Goal: Communication & Community: Answer question/provide support

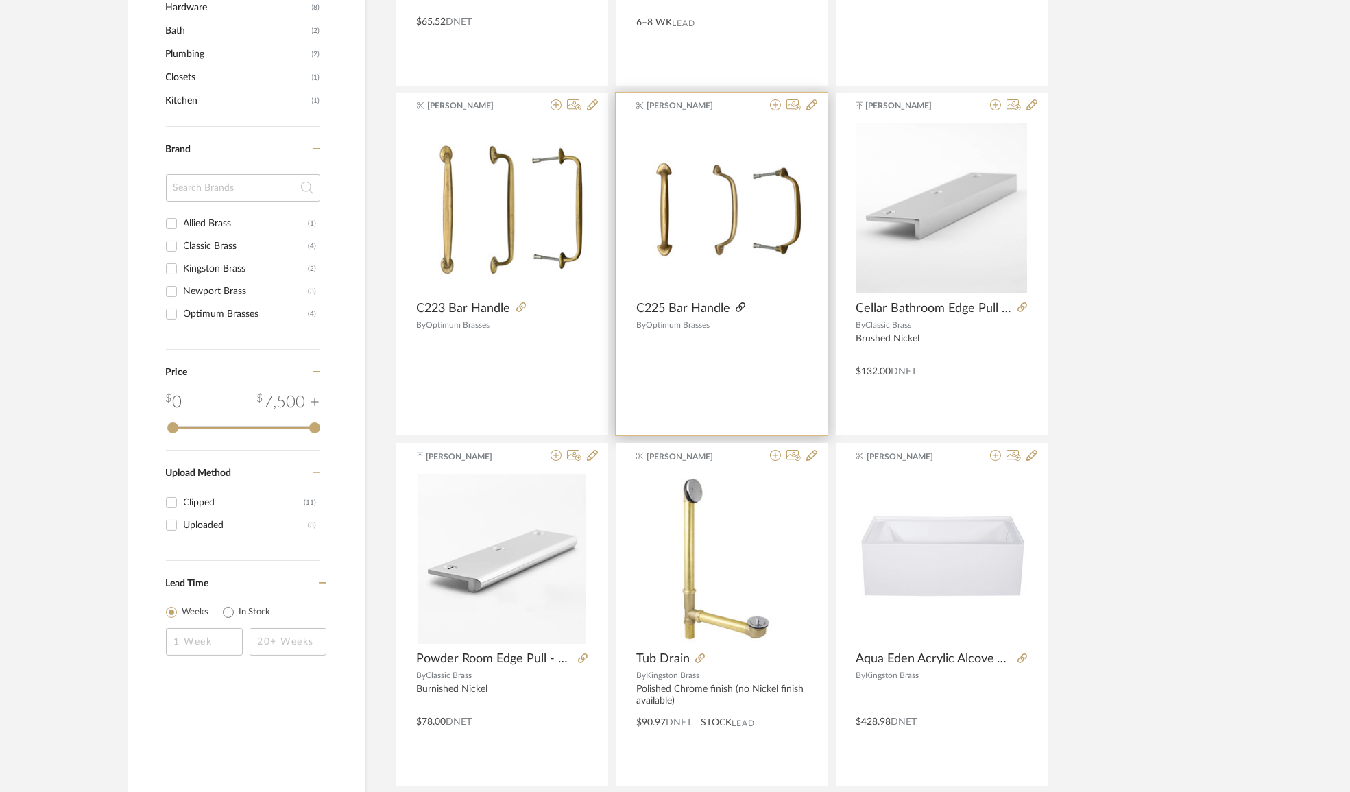
click at [742, 302] on icon at bounding box center [741, 307] width 10 height 10
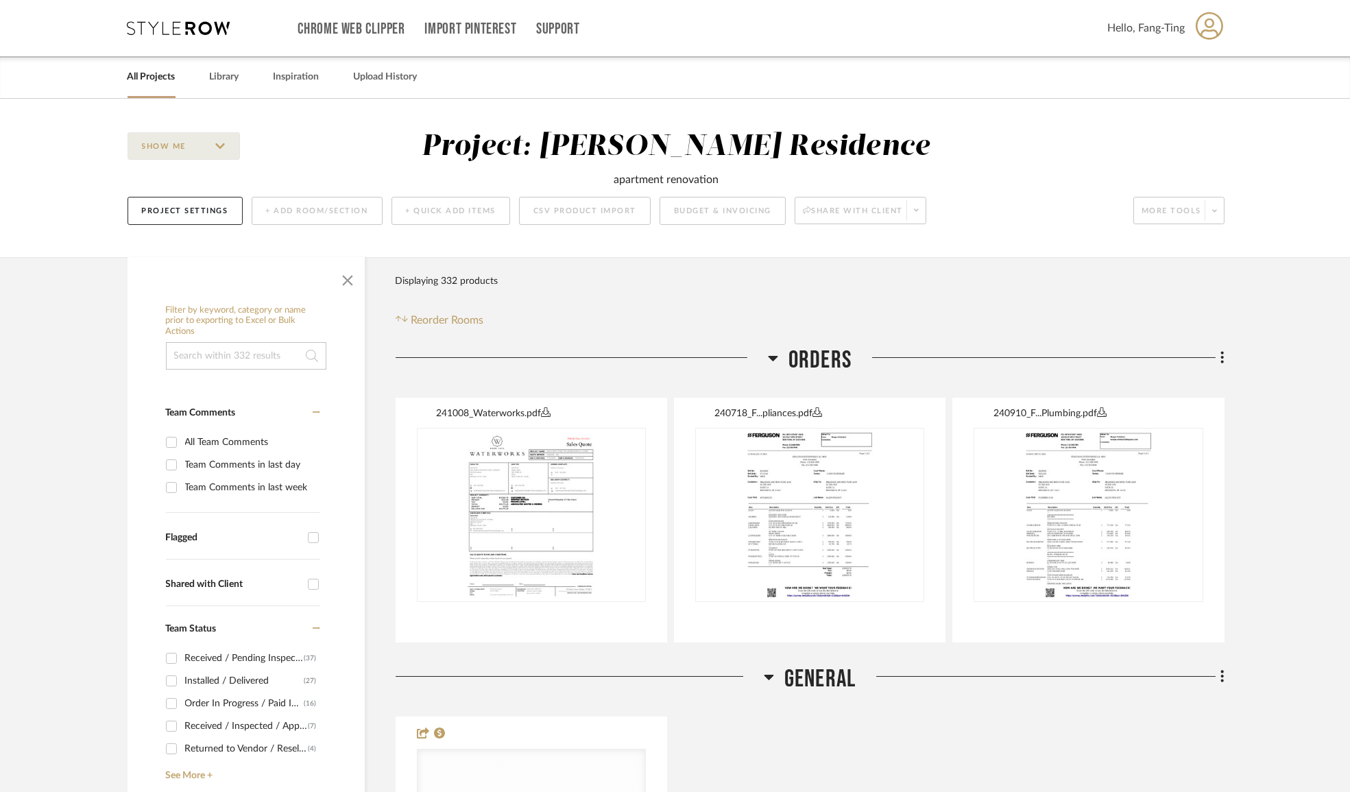
click at [176, 24] on icon at bounding box center [179, 28] width 103 height 14
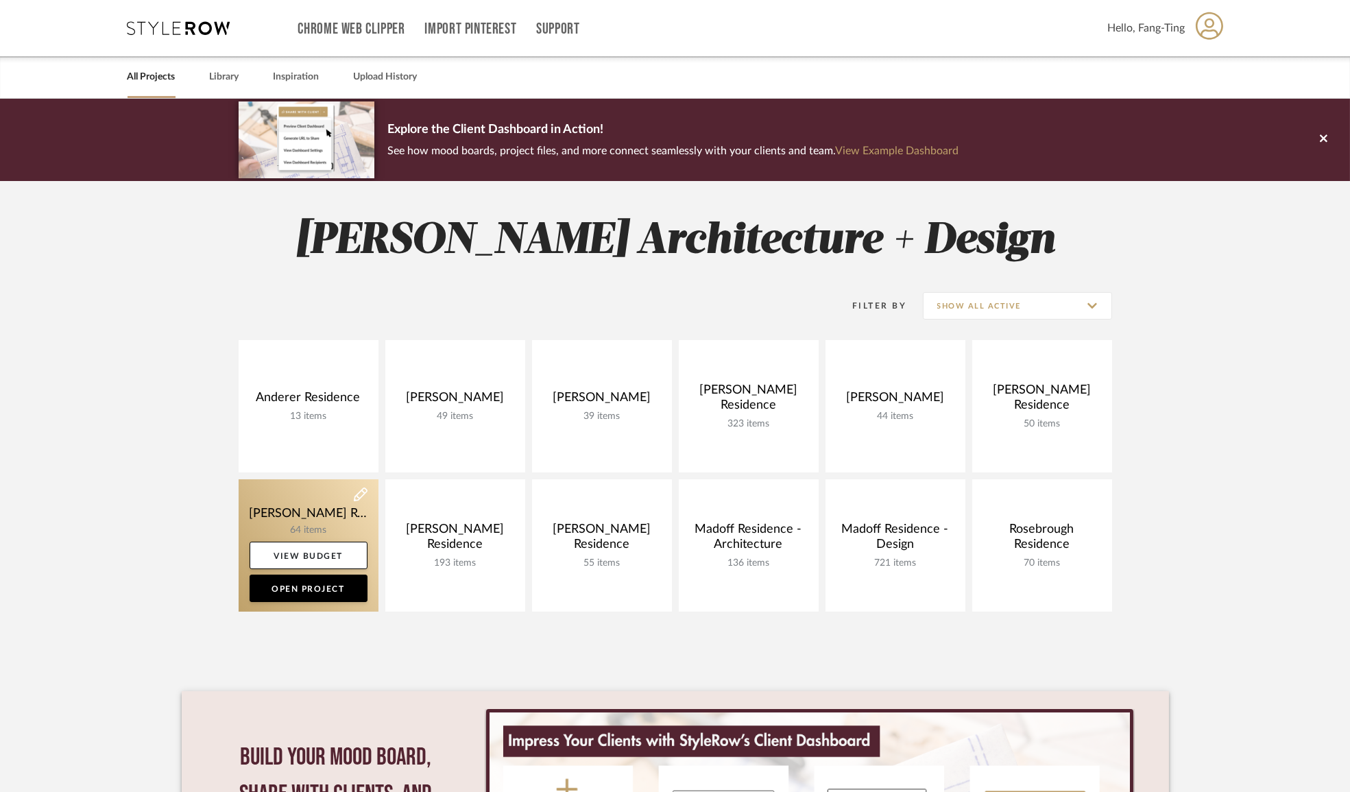
click at [276, 504] on link at bounding box center [309, 545] width 140 height 132
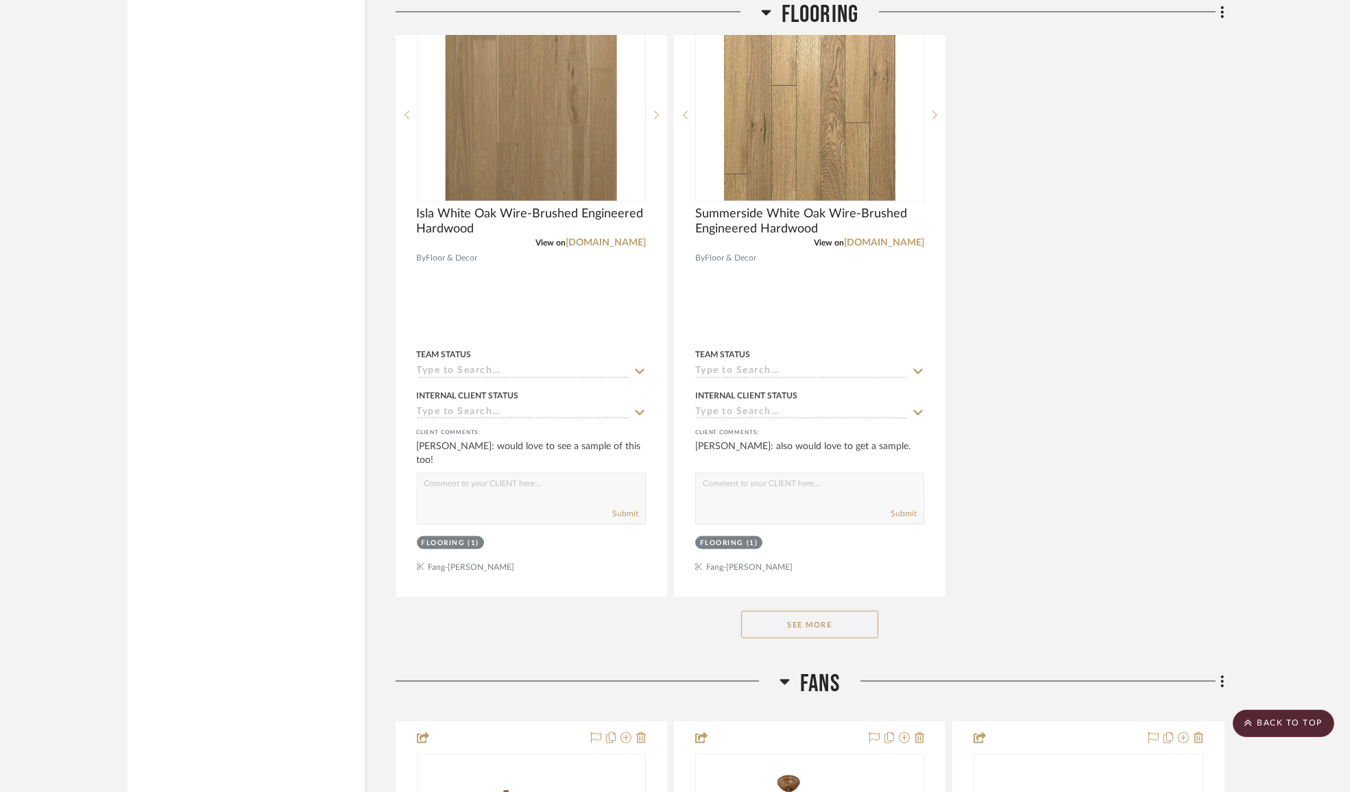
scroll to position [5486, 0]
click at [826, 637] on button "See More" at bounding box center [809, 623] width 137 height 27
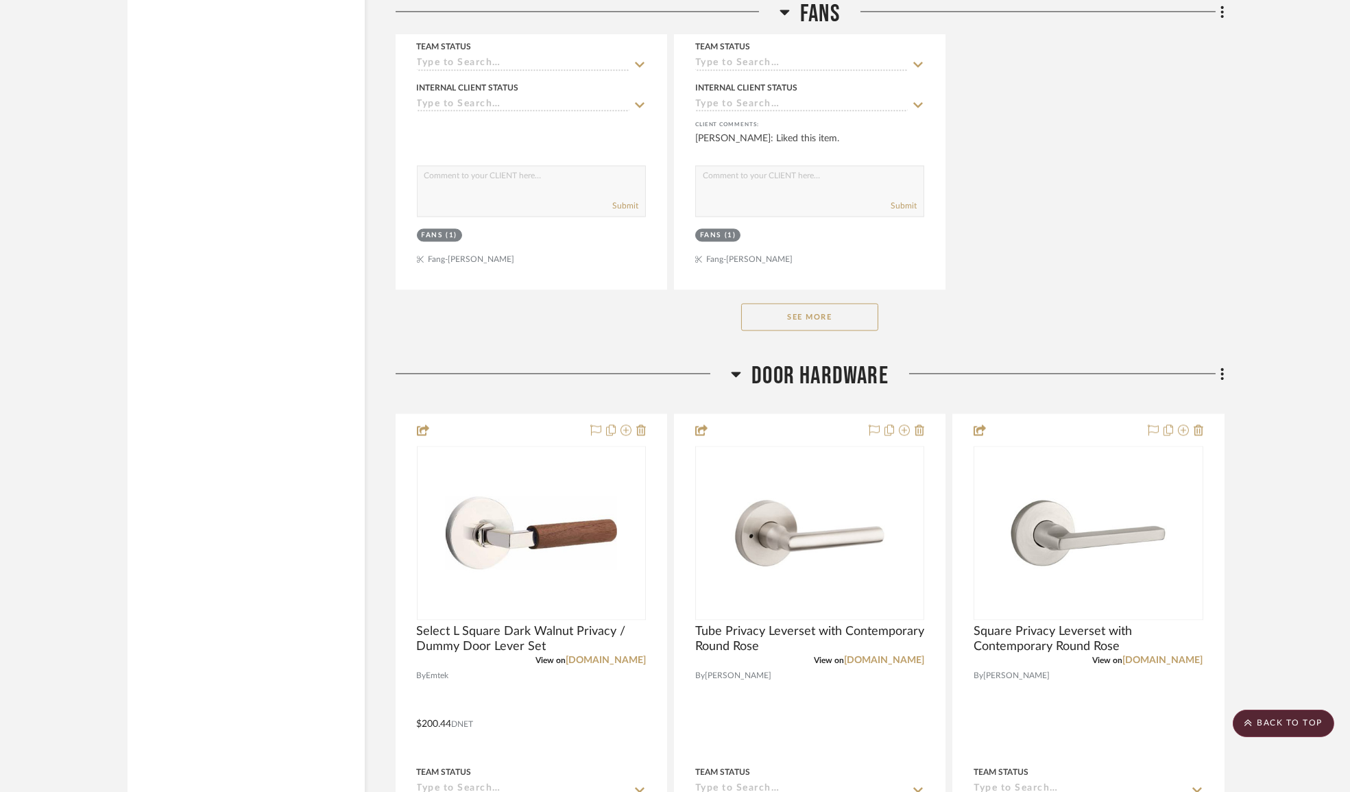
scroll to position [8353, 0]
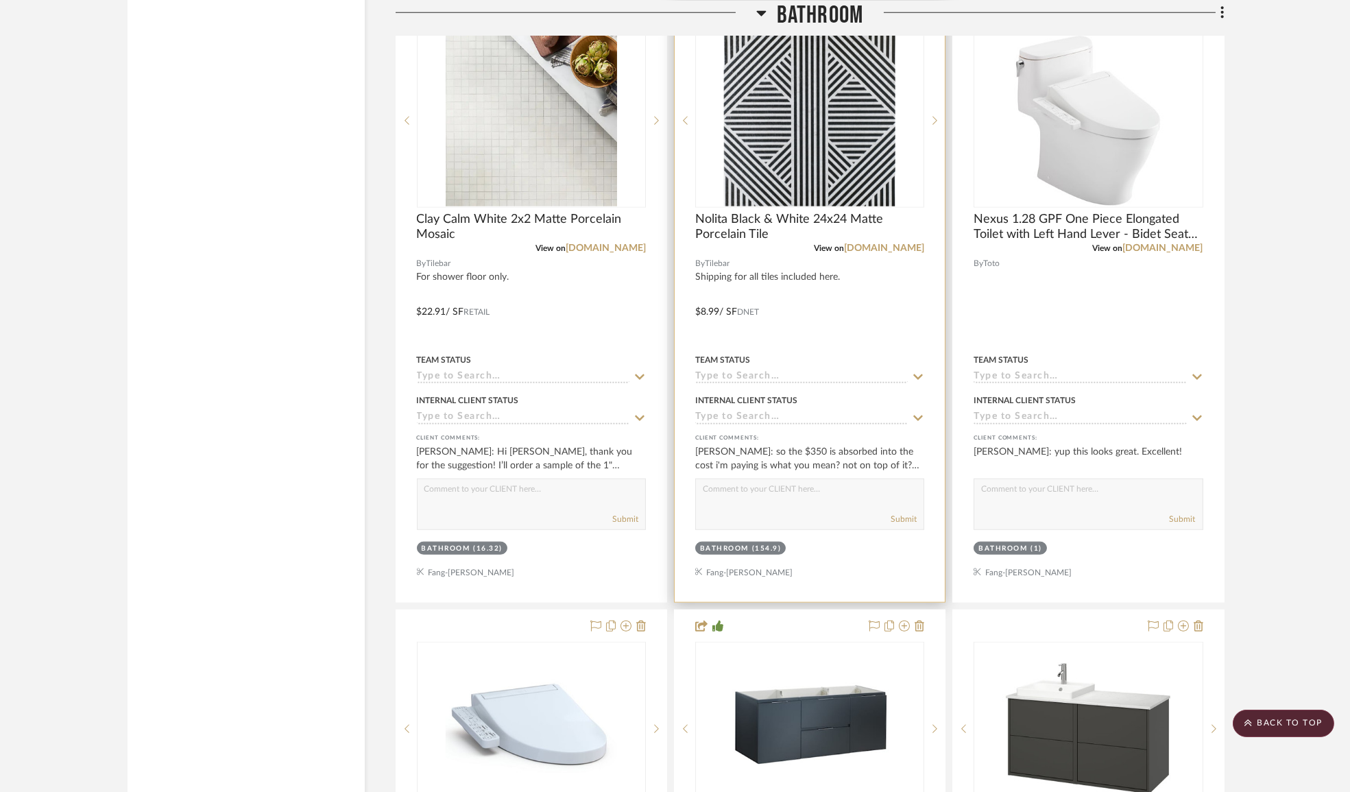
scroll to position [4152, 0]
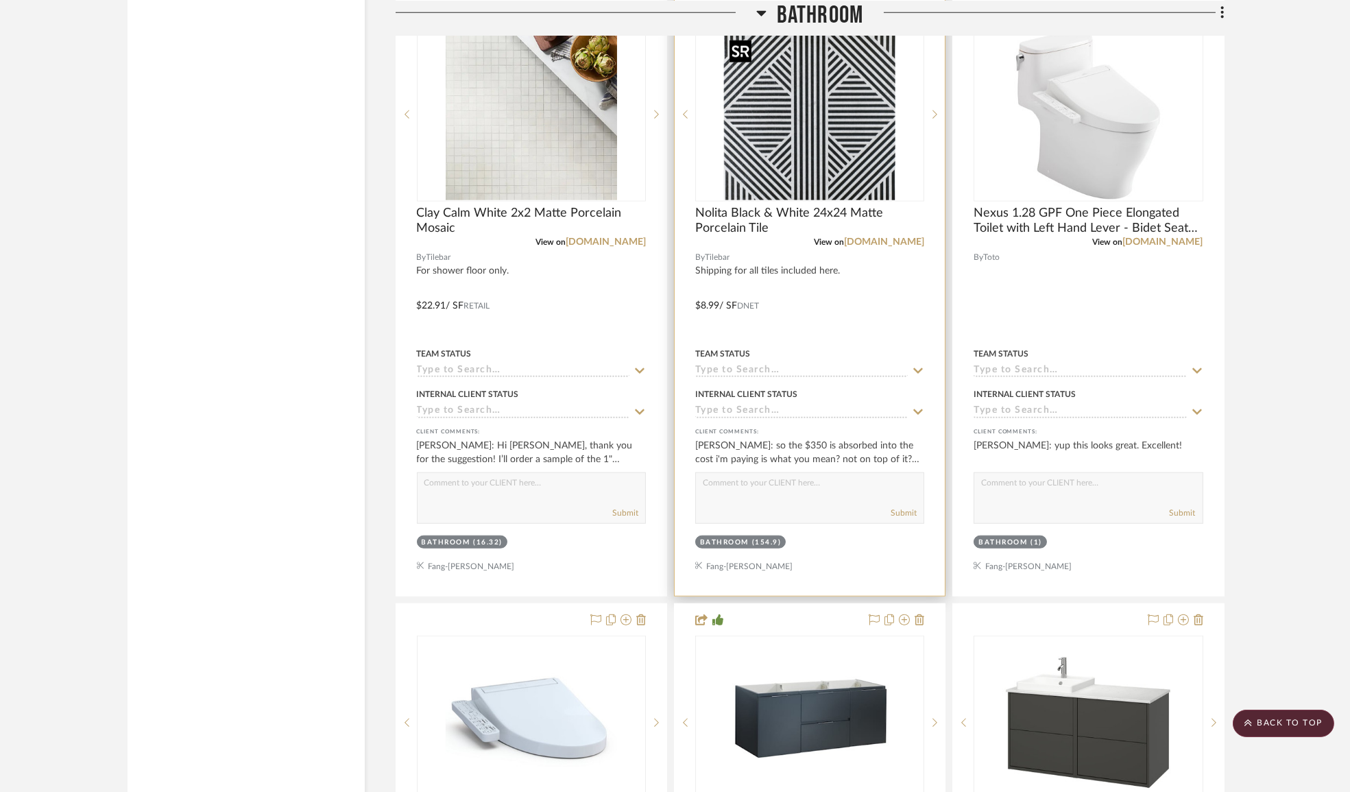
click at [829, 149] on img "0" at bounding box center [809, 114] width 171 height 171
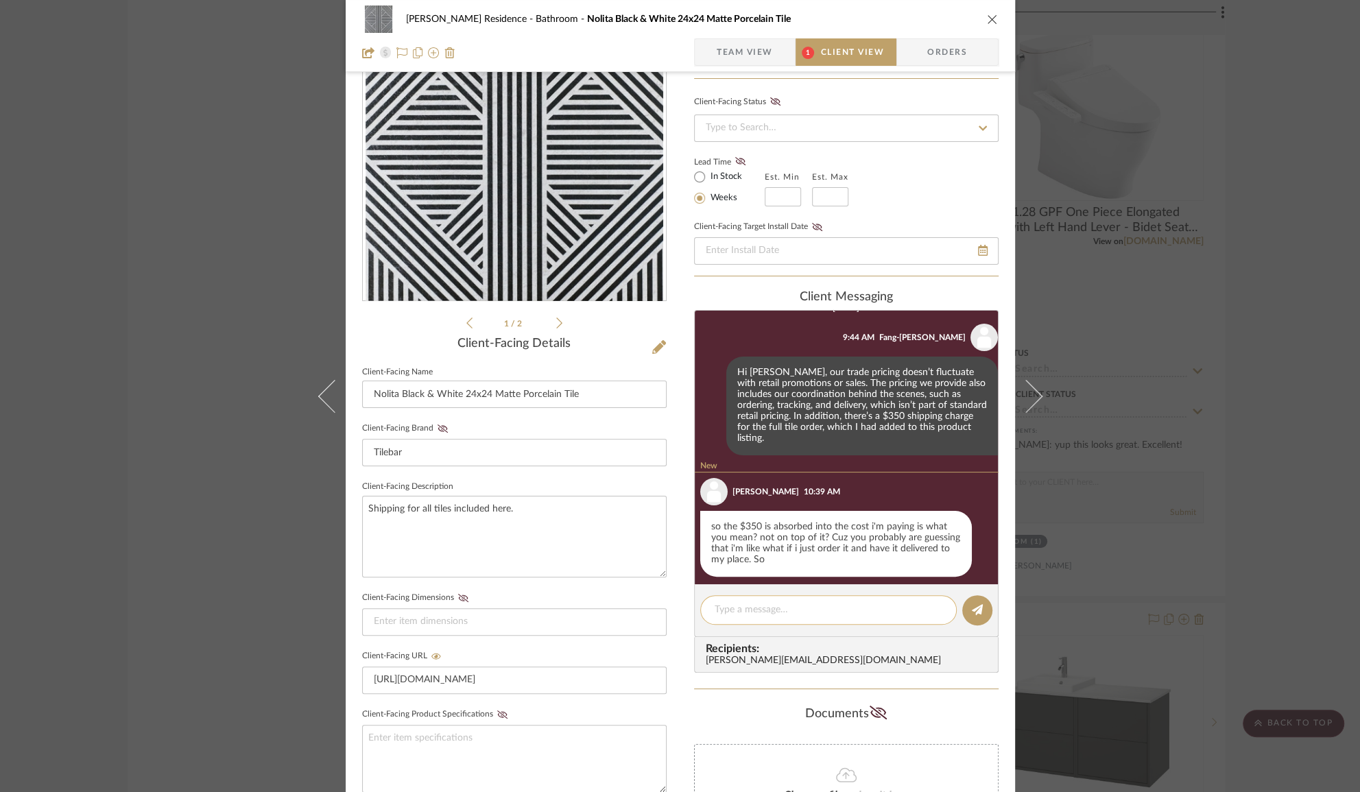
scroll to position [361, 0]
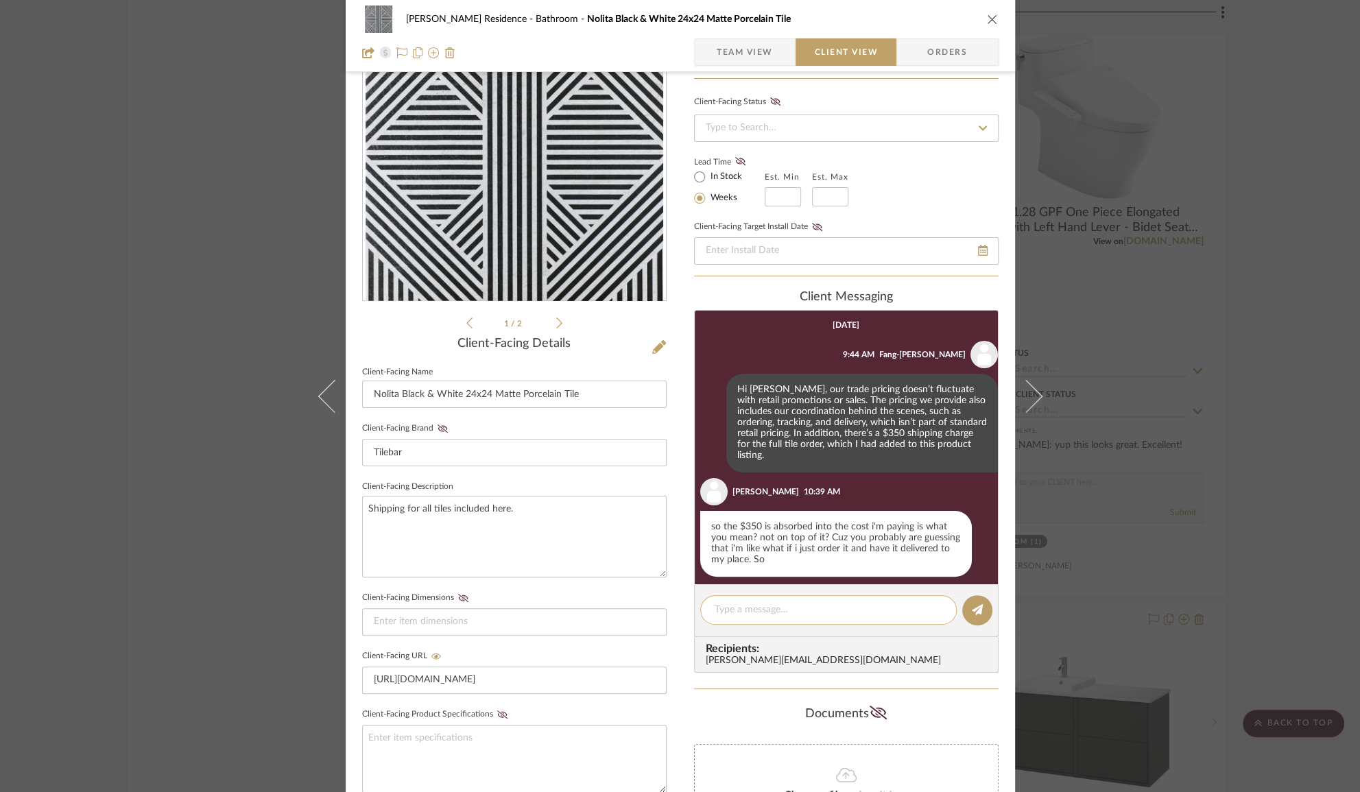
click at [818, 614] on textarea at bounding box center [829, 610] width 228 height 14
click at [822, 609] on textarea at bounding box center [829, 610] width 228 height 14
click at [765, 606] on textarea at bounding box center [829, 610] width 228 height 14
click at [796, 610] on textarea at bounding box center [829, 610] width 228 height 14
drag, startPoint x: 780, startPoint y: 406, endPoint x: 911, endPoint y: 403, distance: 131.7
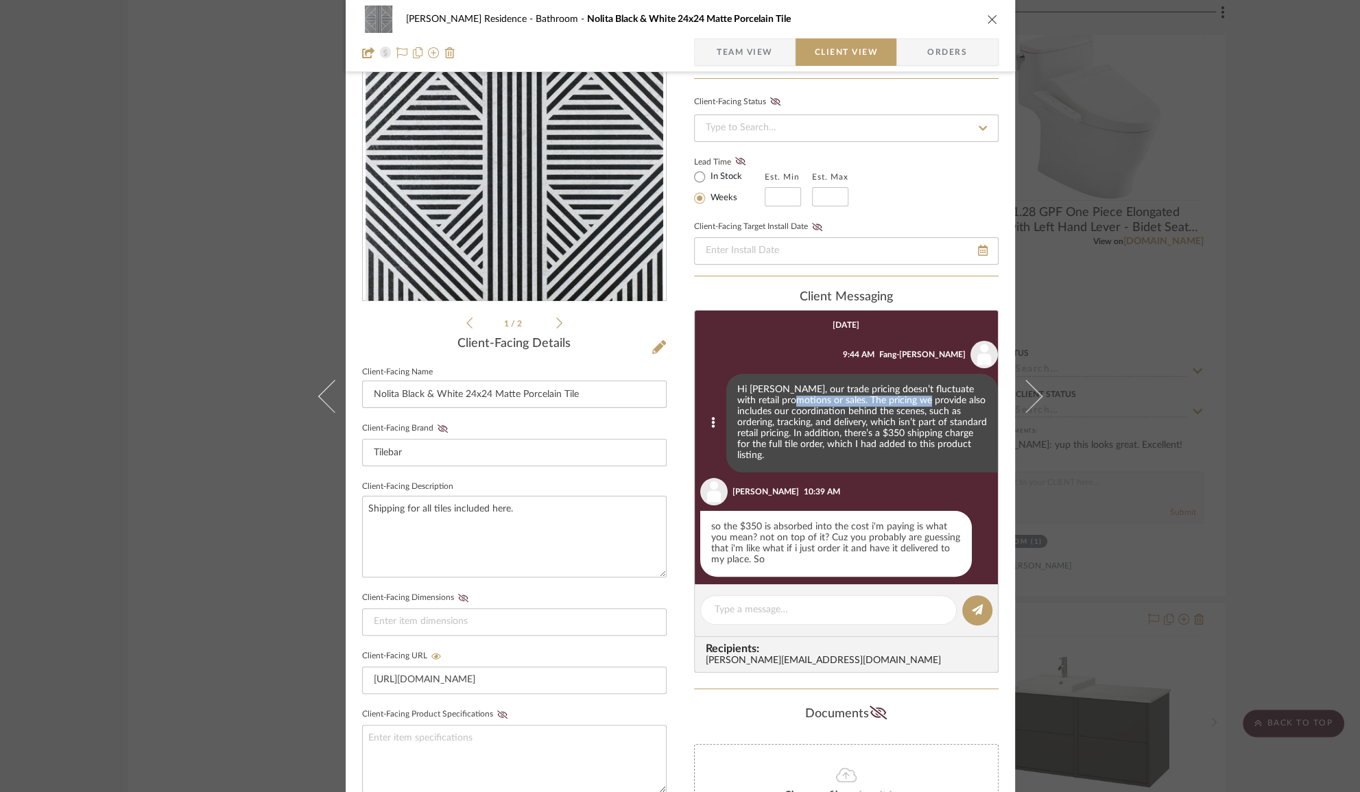
click at [911, 403] on div "Hi Anne, our trade pricing doesn’t fluctuate with retail promotions or sales. T…" at bounding box center [862, 423] width 272 height 99
drag, startPoint x: 848, startPoint y: 400, endPoint x: 845, endPoint y: 433, distance: 33.7
click at [845, 433] on div "Hi Anne, our trade pricing doesn’t fluctuate with retail promotions or sales. T…" at bounding box center [862, 423] width 272 height 99
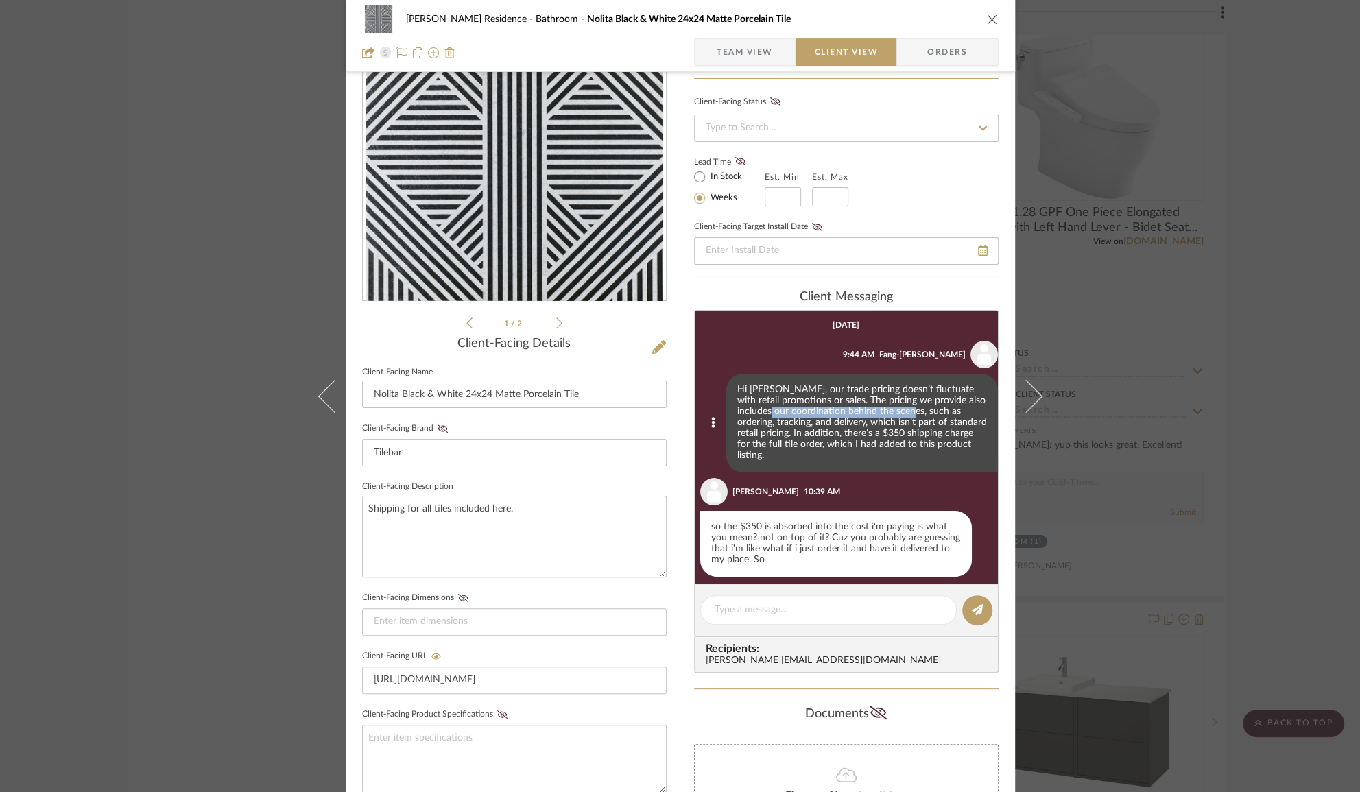
drag, startPoint x: 763, startPoint y: 418, endPoint x: 899, endPoint y: 418, distance: 135.8
click at [899, 418] on div "Hi Anne, our trade pricing doesn’t fluctuate with retail promotions or sales. T…" at bounding box center [862, 423] width 272 height 99
click at [900, 418] on div "Hi Anne, our trade pricing doesn’t fluctuate with retail promotions or sales. T…" at bounding box center [862, 423] width 272 height 99
drag, startPoint x: 891, startPoint y: 431, endPoint x: 777, endPoint y: 427, distance: 113.9
click at [777, 427] on div "Hi Anne, our trade pricing doesn’t fluctuate with retail promotions or sales. T…" at bounding box center [862, 423] width 272 height 99
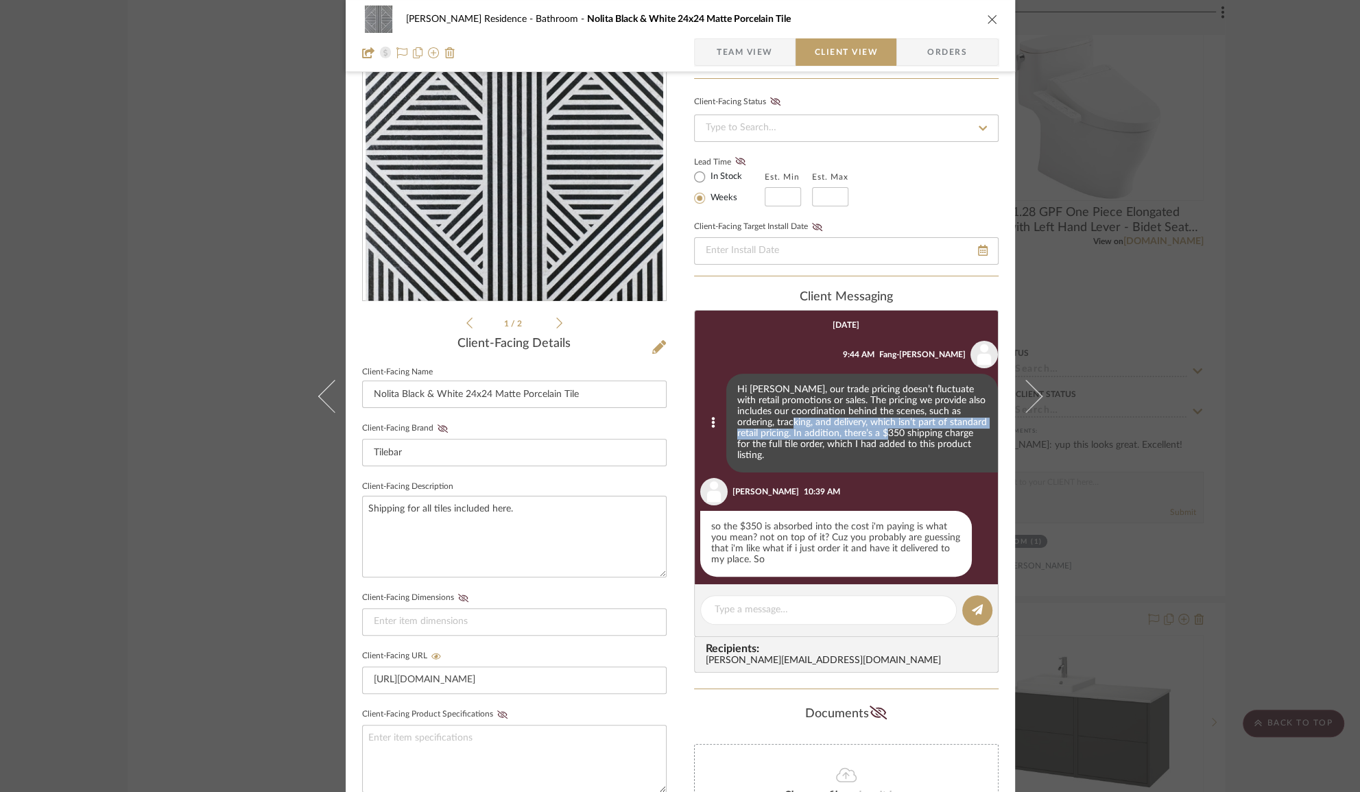
click at [777, 427] on div "Hi Anne, our trade pricing doesn’t fluctuate with retail promotions or sales. T…" at bounding box center [862, 423] width 272 height 99
drag, startPoint x: 793, startPoint y: 423, endPoint x: 883, endPoint y: 427, distance: 90.6
click at [883, 427] on div "Hi Anne, our trade pricing doesn’t fluctuate with retail promotions or sales. T…" at bounding box center [862, 423] width 272 height 99
click at [848, 424] on div "Hi Anne, our trade pricing doesn’t fluctuate with retail promotions or sales. T…" at bounding box center [862, 423] width 272 height 99
drag, startPoint x: 774, startPoint y: 555, endPoint x: 754, endPoint y: 549, distance: 21.0
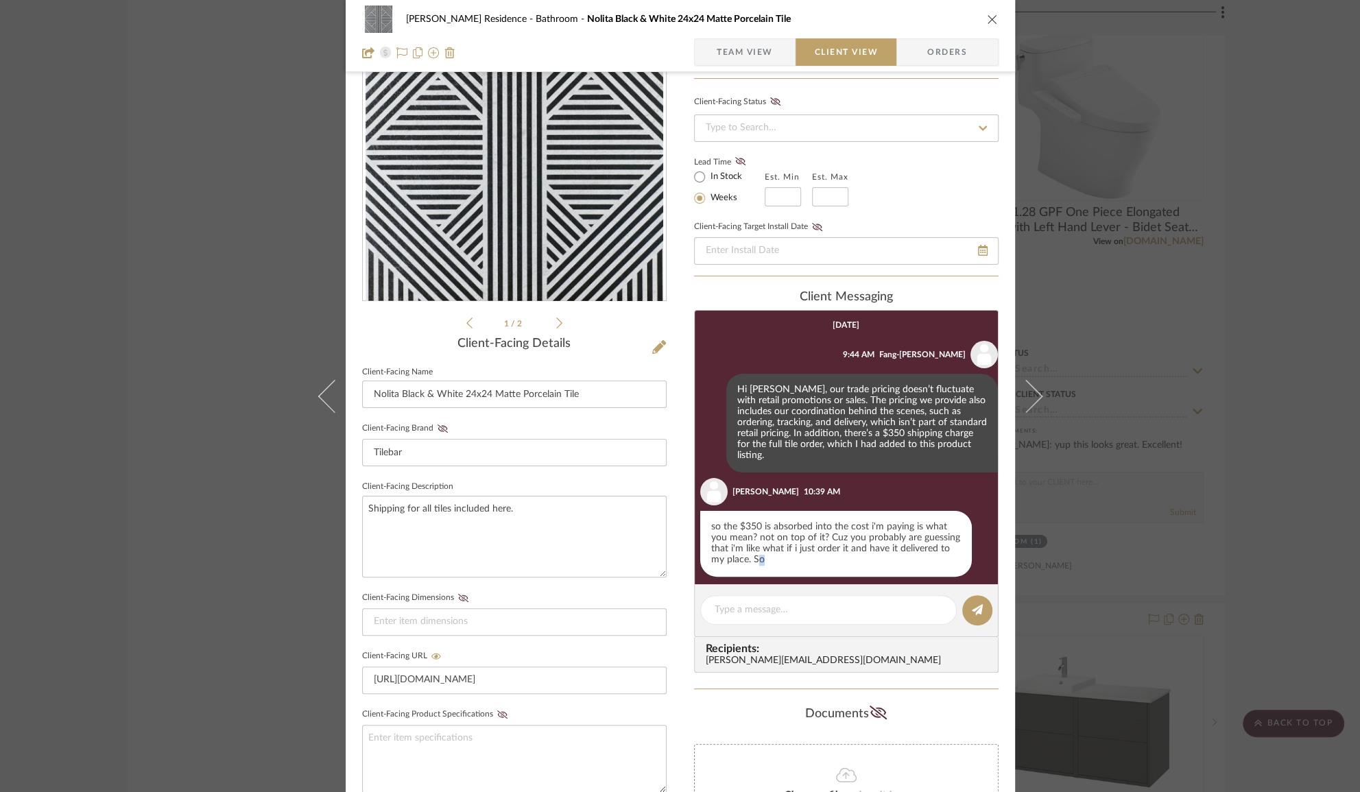
click at [754, 549] on div "so the $350 is absorbed into the cost i'm paying is what you mean? not on top o…" at bounding box center [836, 544] width 272 height 66
click at [760, 547] on div "so the $350 is absorbed into the cost i'm paying is what you mean? not on top o…" at bounding box center [836, 544] width 272 height 66
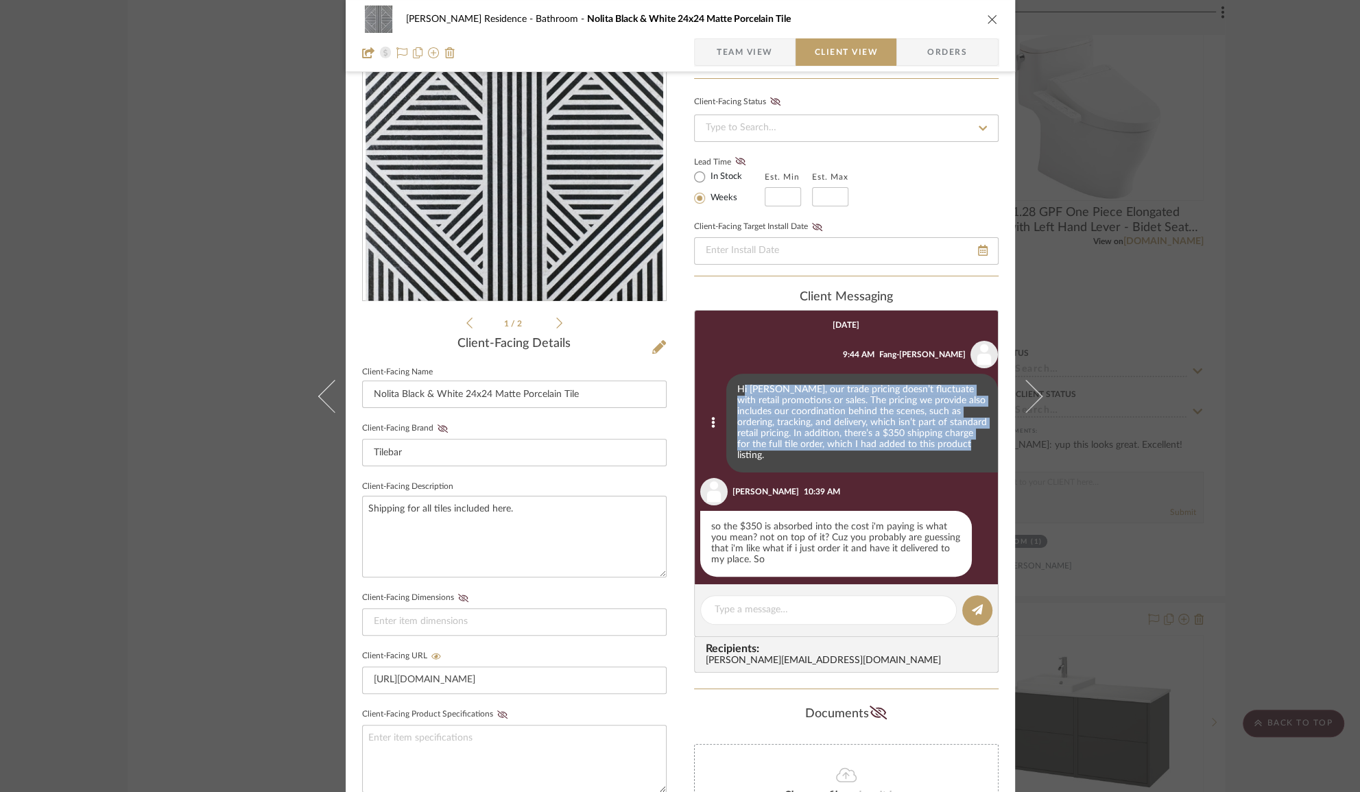
drag, startPoint x: 957, startPoint y: 447, endPoint x: 730, endPoint y: 375, distance: 238.8
click at [730, 375] on div "Hi Anne, our trade pricing doesn’t fluctuate with retail promotions or sales. T…" at bounding box center [862, 423] width 272 height 99
click at [731, 392] on div "Hi Anne, our trade pricing doesn’t fluctuate with retail promotions or sales. T…" at bounding box center [862, 423] width 272 height 99
drag, startPoint x: 726, startPoint y: 392, endPoint x: 965, endPoint y: 448, distance: 245.3
click at [965, 448] on div "Hi Anne, our trade pricing doesn’t fluctuate with retail promotions or sales. T…" at bounding box center [862, 423] width 272 height 99
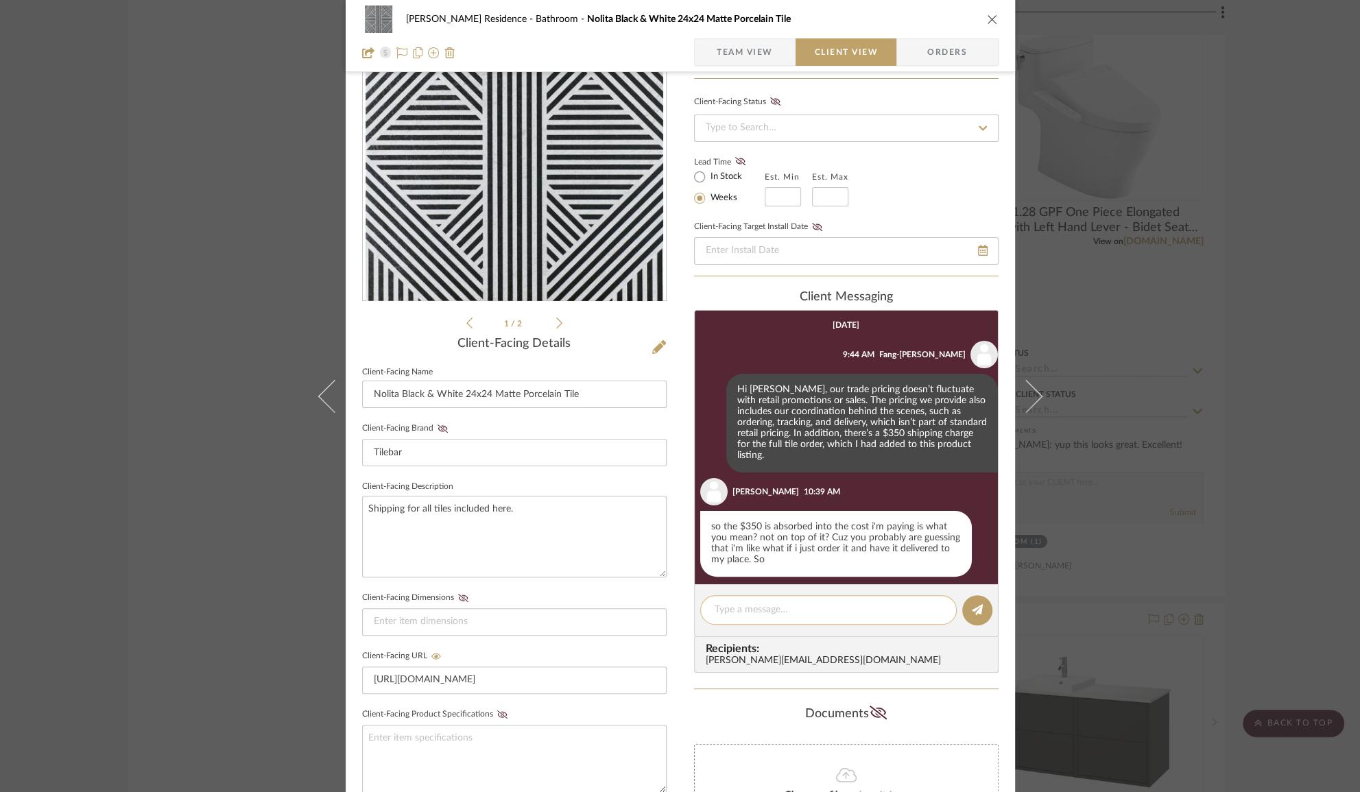
click at [894, 608] on textarea at bounding box center [829, 610] width 228 height 14
click at [763, 610] on textarea at bounding box center [829, 610] width 228 height 14
drag, startPoint x: 783, startPoint y: 551, endPoint x: 700, endPoint y: 510, distance: 92.3
click at [700, 511] on div "so the $350 is absorbed into the cost i'm paying is what you mean? not on top o…" at bounding box center [836, 544] width 272 height 66
click at [741, 524] on div "so the $350 is absorbed into the cost i'm paying is what you mean? not on top o…" at bounding box center [836, 544] width 272 height 66
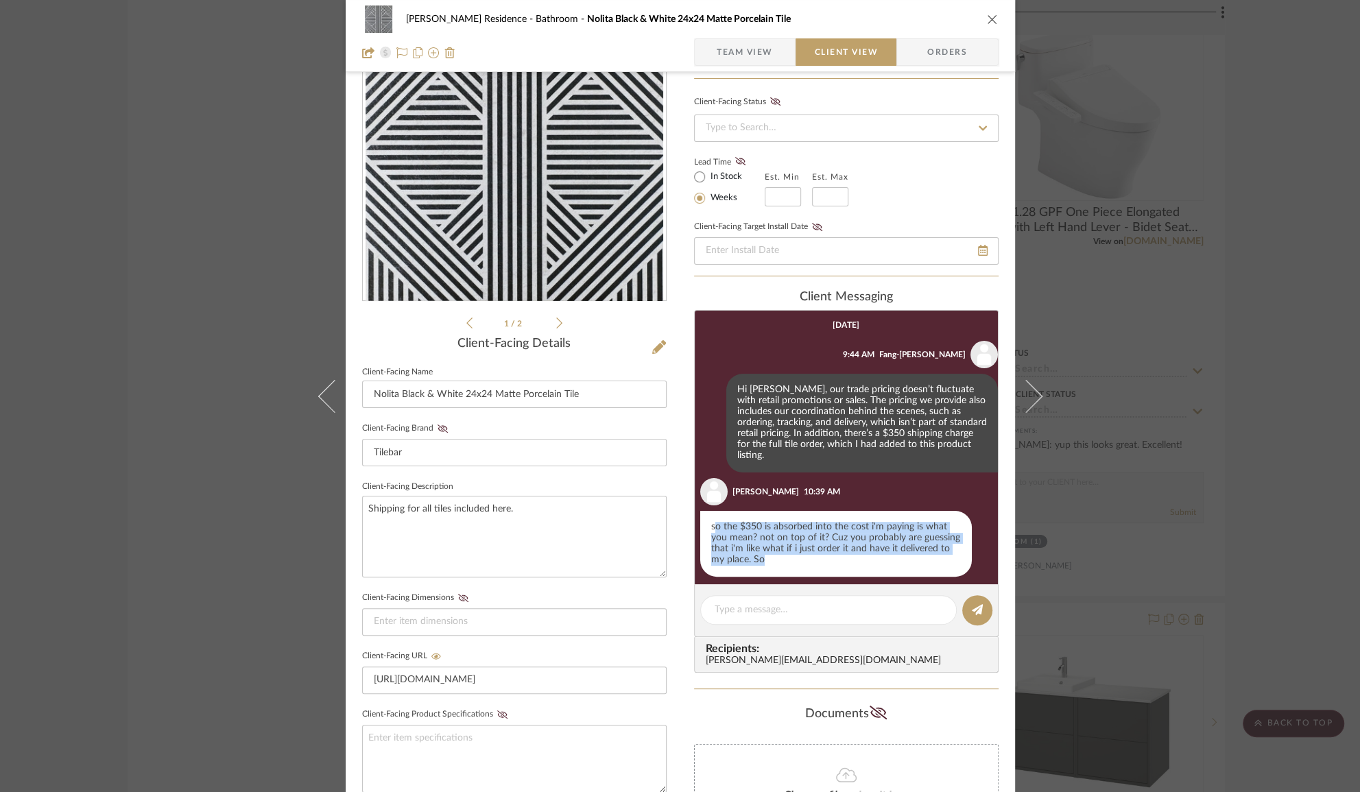
drag, startPoint x: 767, startPoint y: 551, endPoint x: 708, endPoint y: 518, distance: 68.1
click at [708, 518] on div "so the $350 is absorbed into the cost i'm paying is what you mean? not on top o…" at bounding box center [836, 544] width 272 height 66
click at [756, 534] on div "so the $350 is absorbed into the cost i'm paying is what you mean? not on top o…" at bounding box center [836, 544] width 272 height 66
click at [792, 528] on div "so the $350 is absorbed into the cost i'm paying is what you mean? not on top o…" at bounding box center [836, 544] width 272 height 66
click at [823, 515] on div "so the $350 is absorbed into the cost i'm paying is what you mean? not on top o…" at bounding box center [836, 544] width 272 height 66
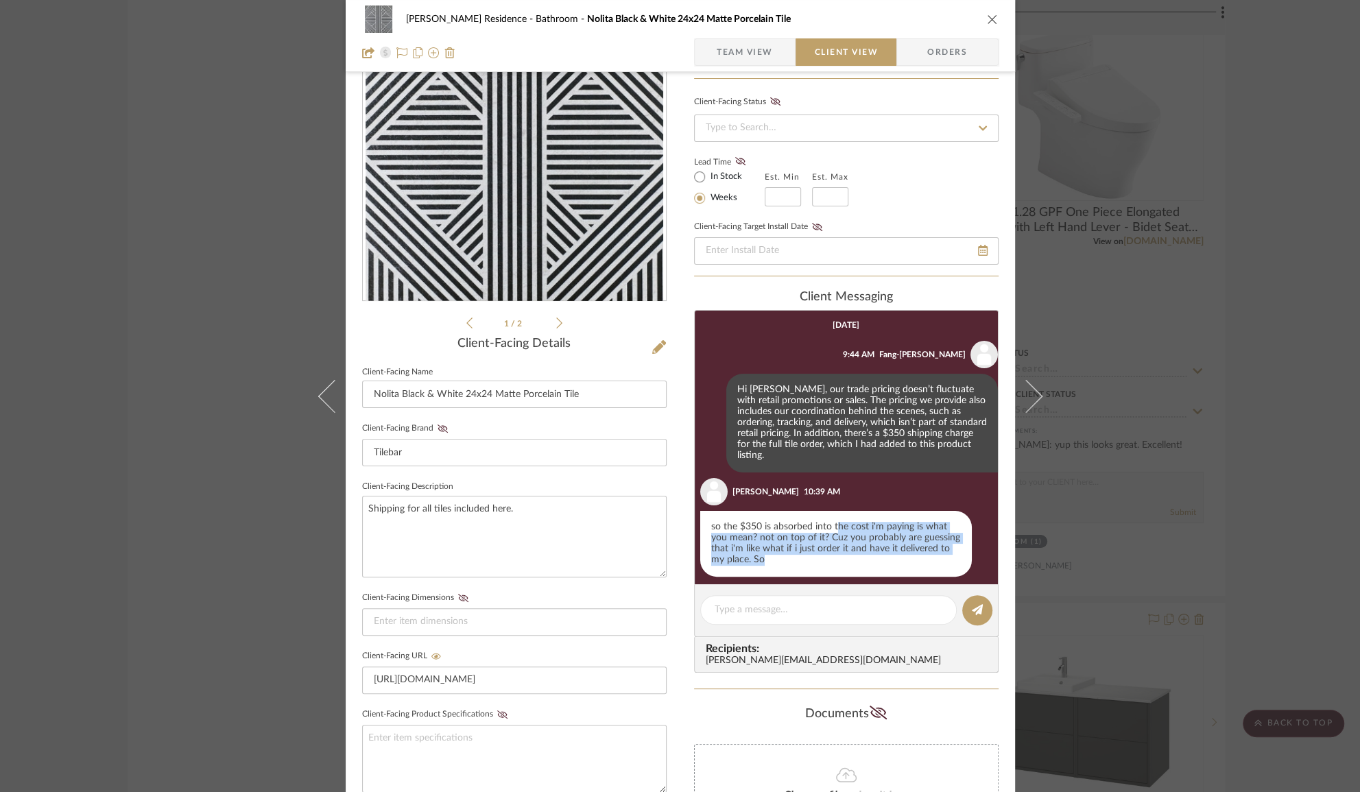
drag, startPoint x: 832, startPoint y: 514, endPoint x: 826, endPoint y: 550, distance: 36.3
click at [826, 550] on div "so the $350 is absorbed into the cost i'm paying is what you mean? not on top o…" at bounding box center [836, 544] width 272 height 66
drag, startPoint x: 822, startPoint y: 519, endPoint x: 822, endPoint y: 547, distance: 28.1
click at [822, 547] on div "so the $350 is absorbed into the cost i'm paying is what you mean? not on top o…" at bounding box center [836, 544] width 272 height 66
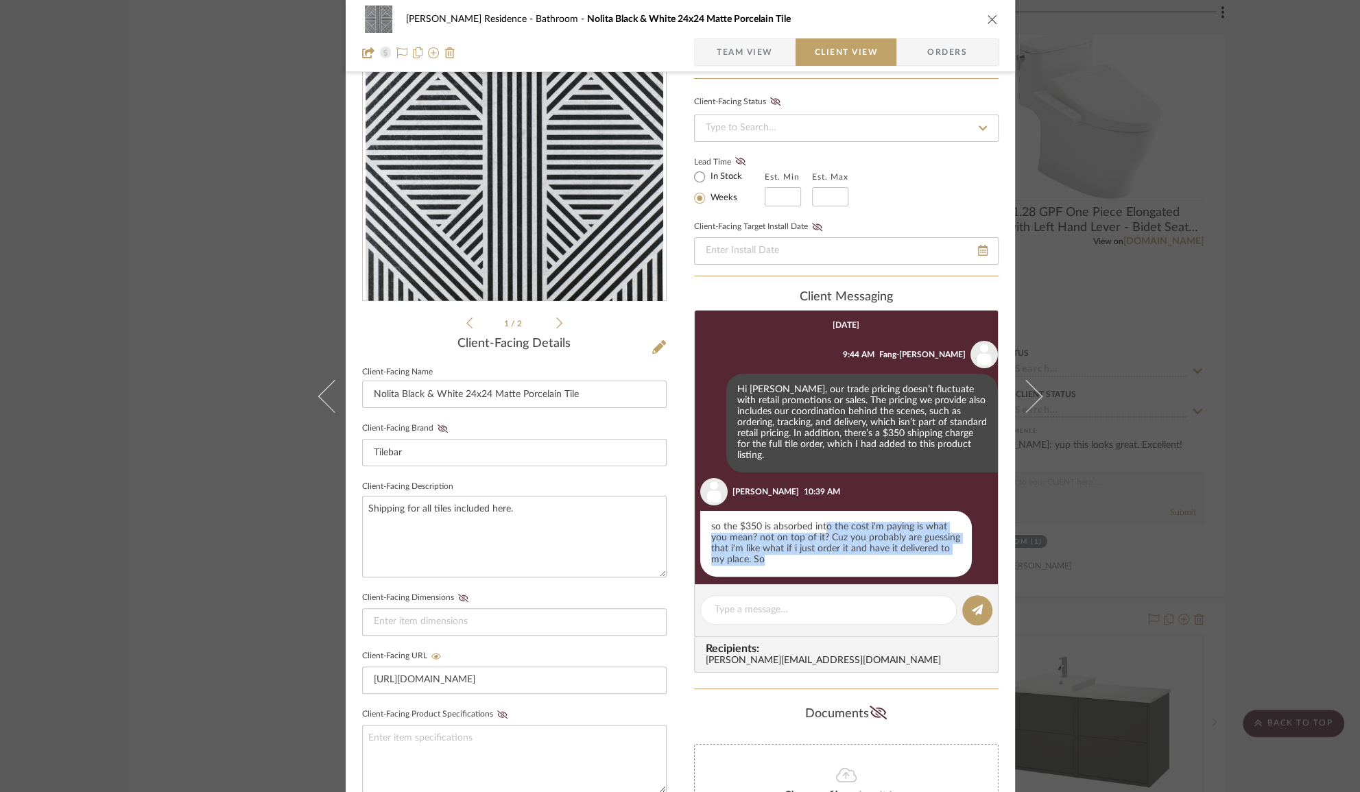
drag, startPoint x: 822, startPoint y: 547, endPoint x: 813, endPoint y: 520, distance: 28.2
click at [822, 548] on div "so the $350 is absorbed into the cost i'm paying is what you mean? not on top o…" at bounding box center [836, 544] width 272 height 66
click at [813, 514] on div "so the $350 is absorbed into the cost i'm paying is what you mean? not on top o…" at bounding box center [836, 544] width 272 height 66
drag, startPoint x: 824, startPoint y: 514, endPoint x: 819, endPoint y: 551, distance: 36.8
click at [819, 551] on div "so the $350 is absorbed into the cost i'm paying is what you mean? not on top o…" at bounding box center [836, 544] width 272 height 66
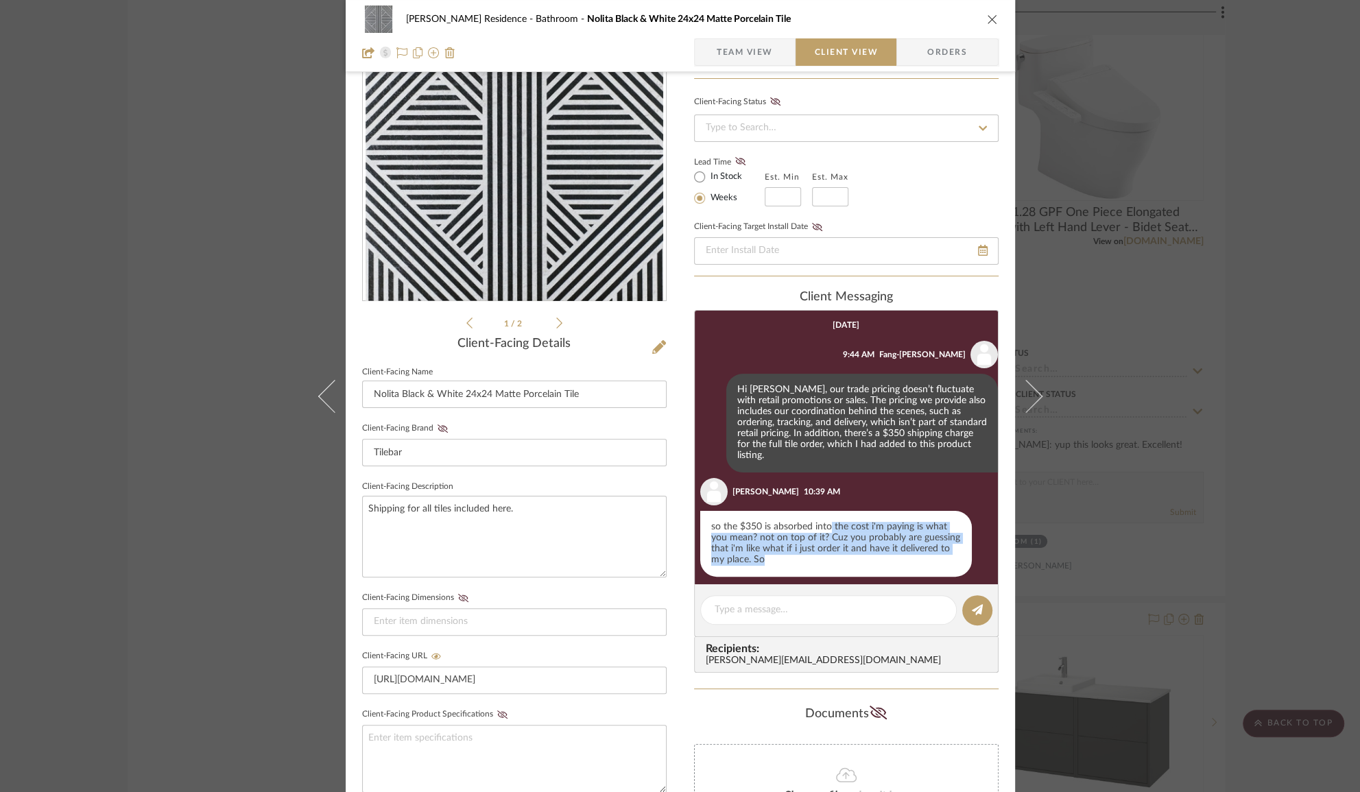
click at [819, 551] on div "so the $350 is absorbed into the cost i'm paying is what you mean? not on top o…" at bounding box center [836, 544] width 272 height 66
drag, startPoint x: 817, startPoint y: 512, endPoint x: 819, endPoint y: 551, distance: 38.5
click at [819, 551] on div "so the $350 is absorbed into the cost i'm paying is what you mean? not on top o…" at bounding box center [836, 544] width 272 height 66
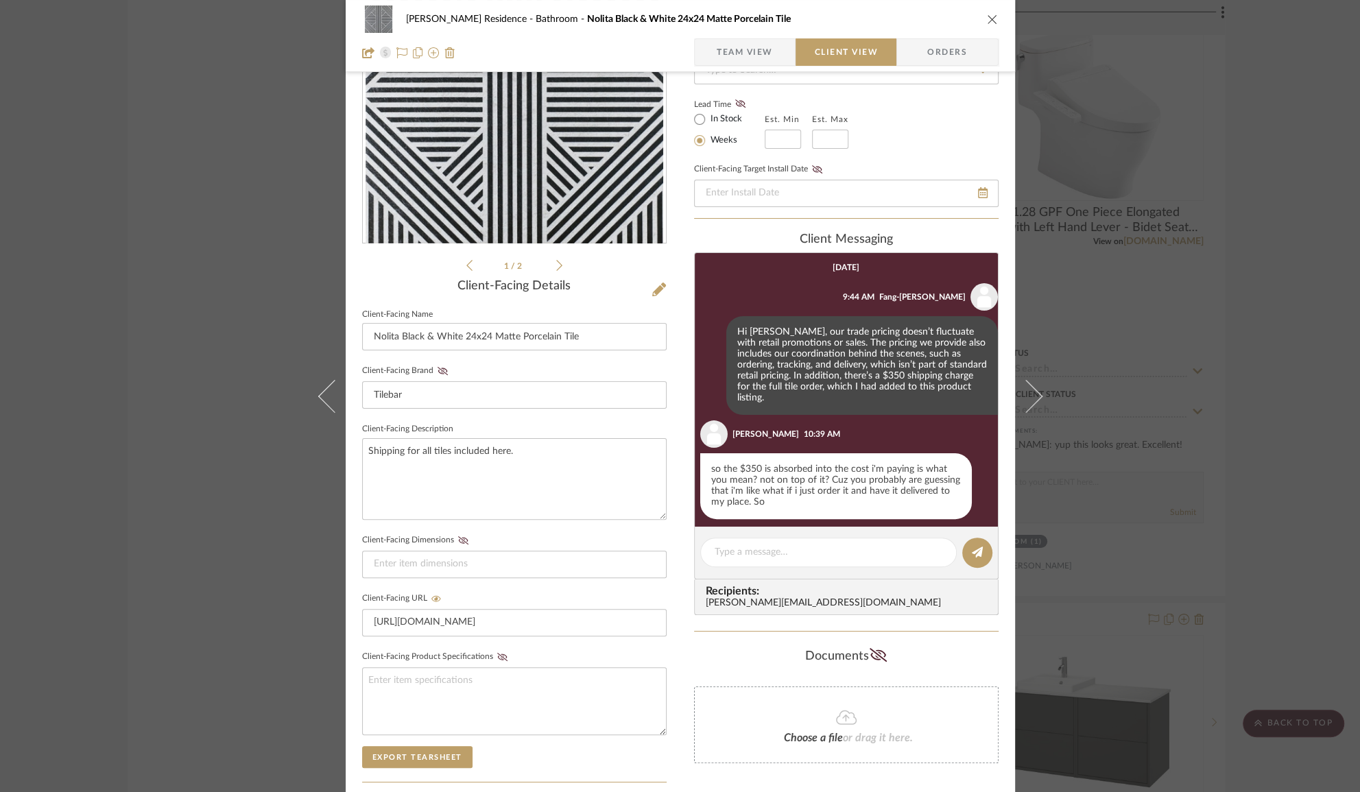
scroll to position [104, 0]
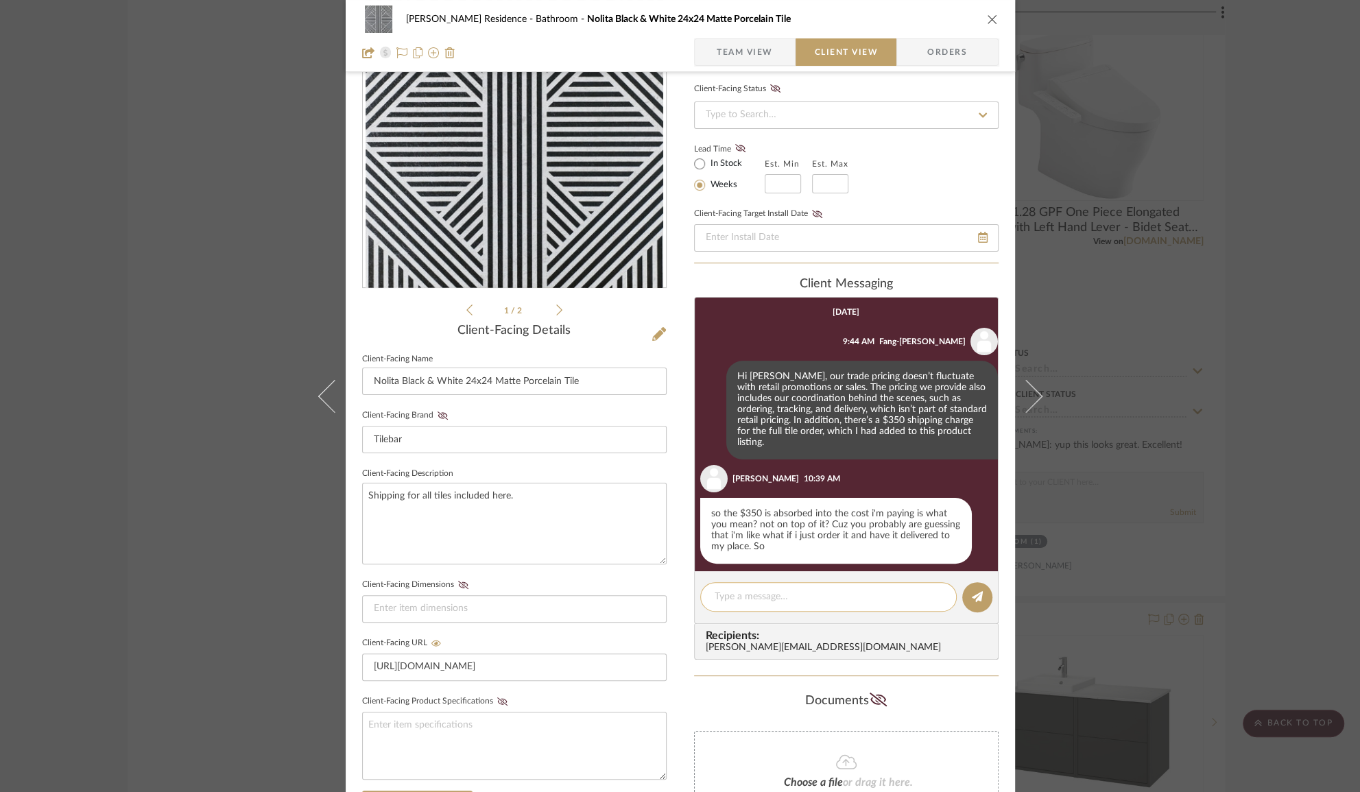
click at [739, 597] on textarea at bounding box center [829, 597] width 228 height 14
type textarea "H"
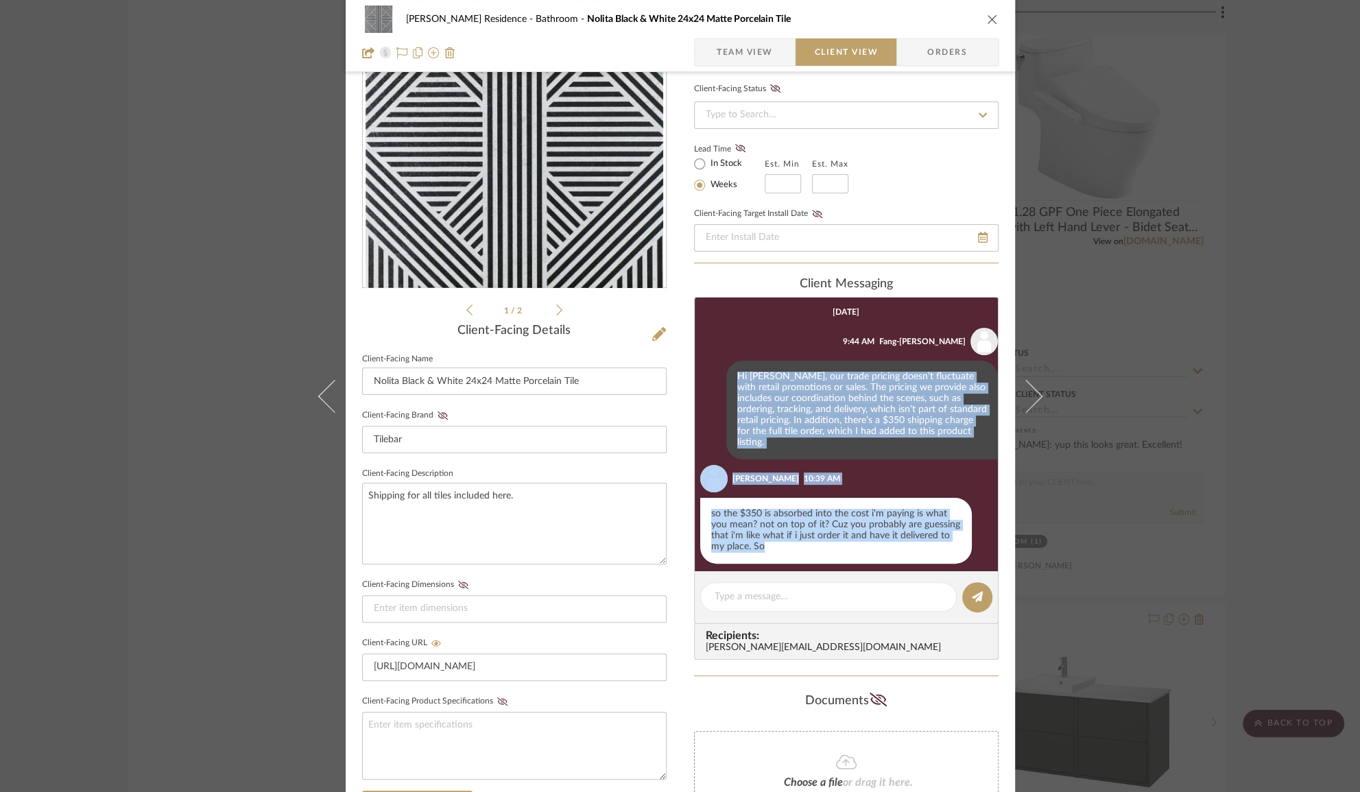
drag, startPoint x: 727, startPoint y: 370, endPoint x: 981, endPoint y: 547, distance: 309.9
click at [981, 547] on ul "Fang-Ting Lee 9:44 AM Hi Anne, our trade pricing doesn’t fluctuate with retail …" at bounding box center [846, 445] width 303 height 235
drag, startPoint x: 867, startPoint y: 342, endPoint x: 959, endPoint y: 544, distance: 222.2
click at [959, 544] on ul "Fang-Ting Lee 9:44 AM Hi Anne, our trade pricing doesn’t fluctuate with retail …" at bounding box center [846, 445] width 303 height 235
copy ul "9:44 AM Hi Anne, our trade pricing doesn’t fluctuate with retail promotions or …"
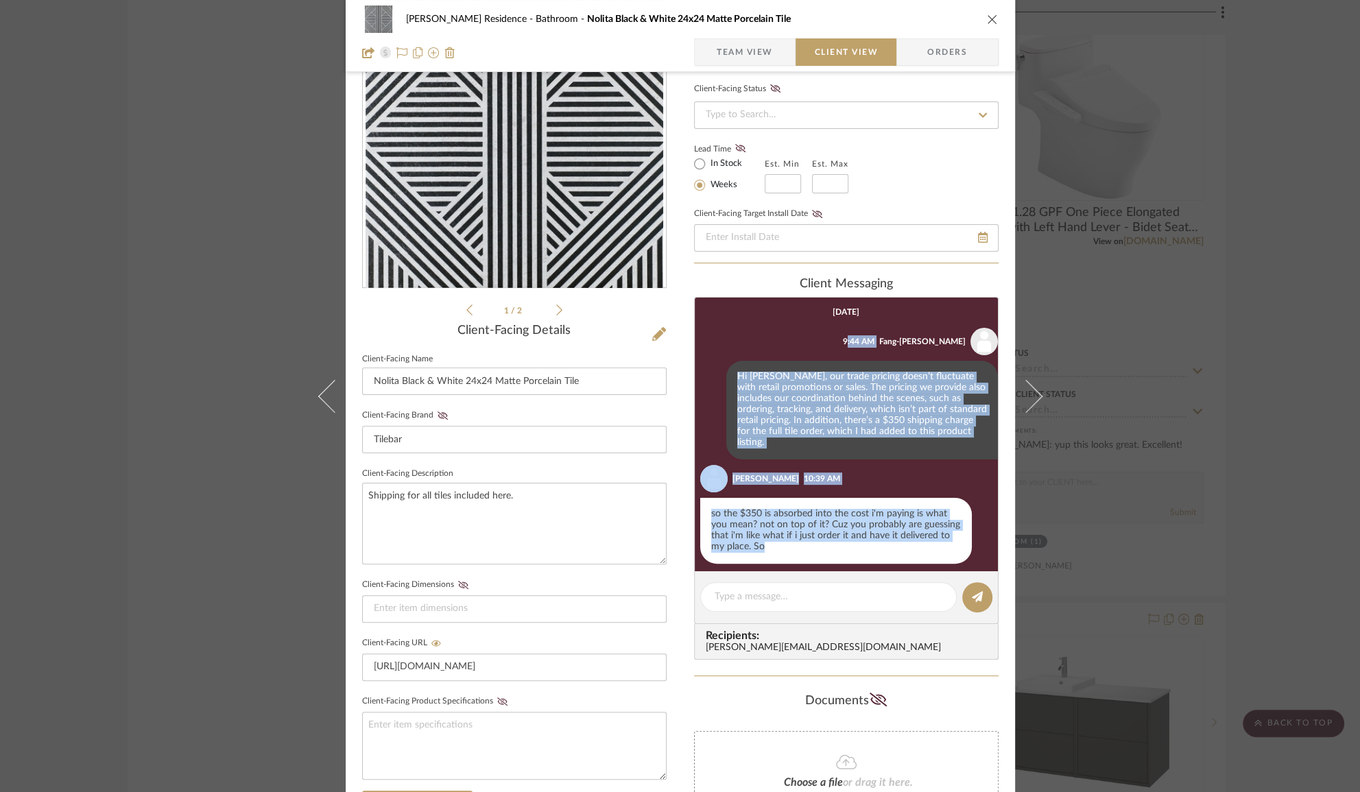
click at [798, 536] on div "so the $350 is absorbed into the cost i'm paying is what you mean? not on top o…" at bounding box center [836, 531] width 272 height 66
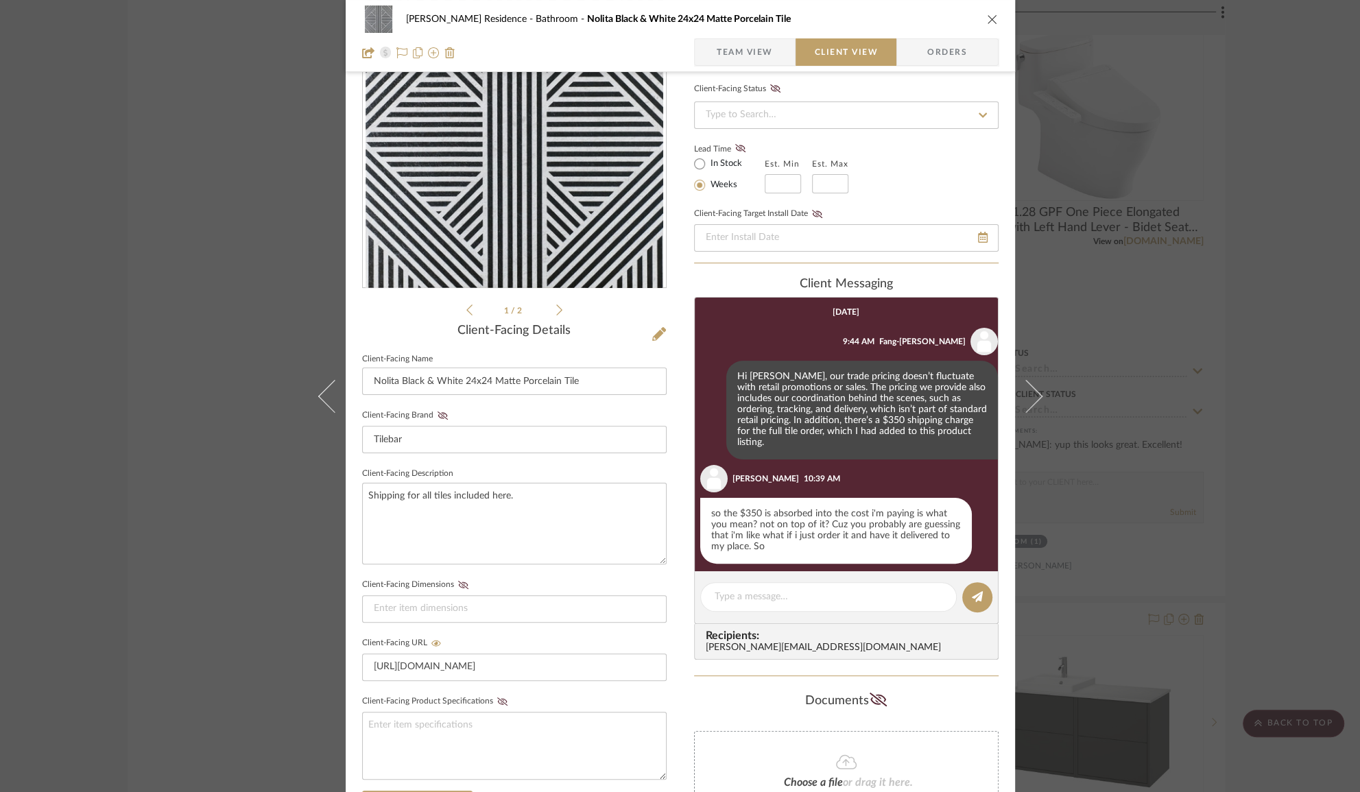
click at [736, 51] on span "Team View" at bounding box center [745, 51] width 56 height 27
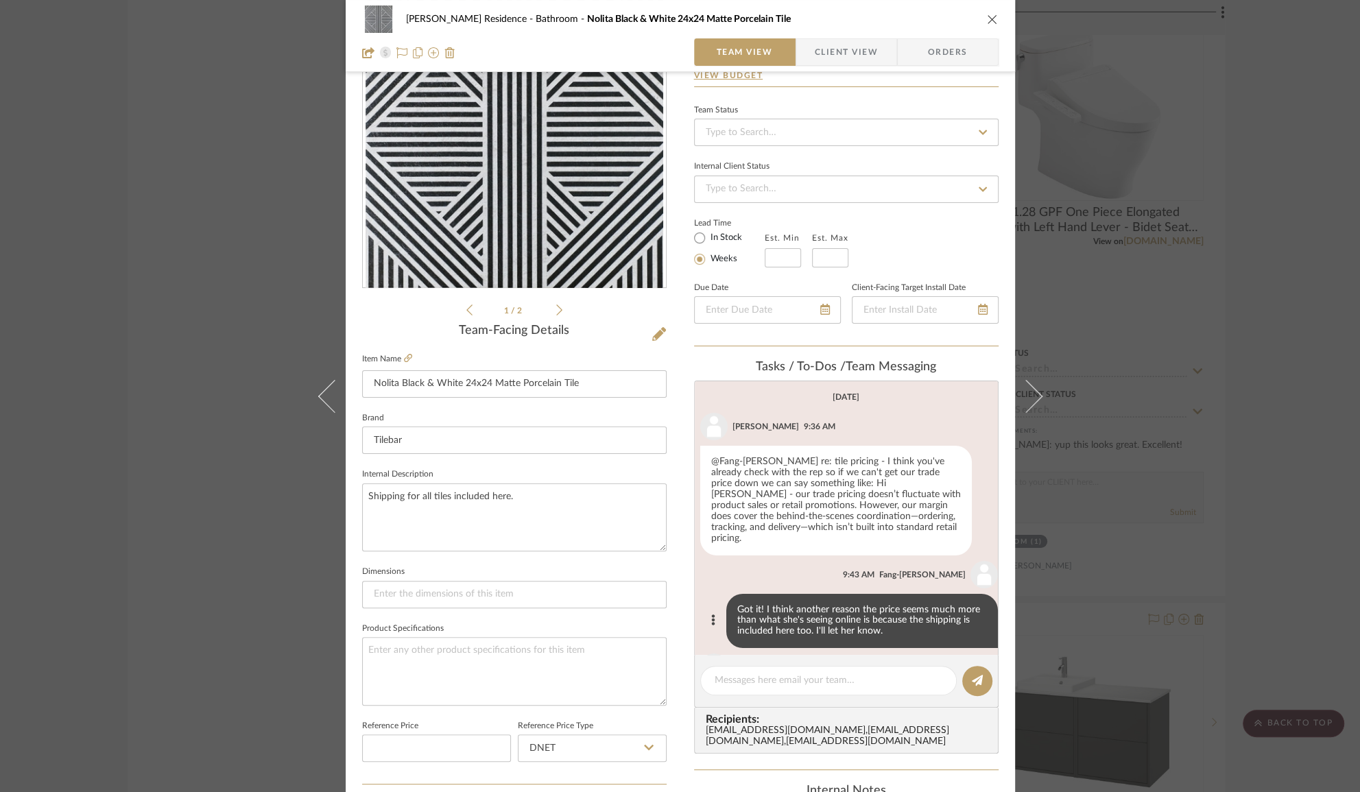
scroll to position [71, 0]
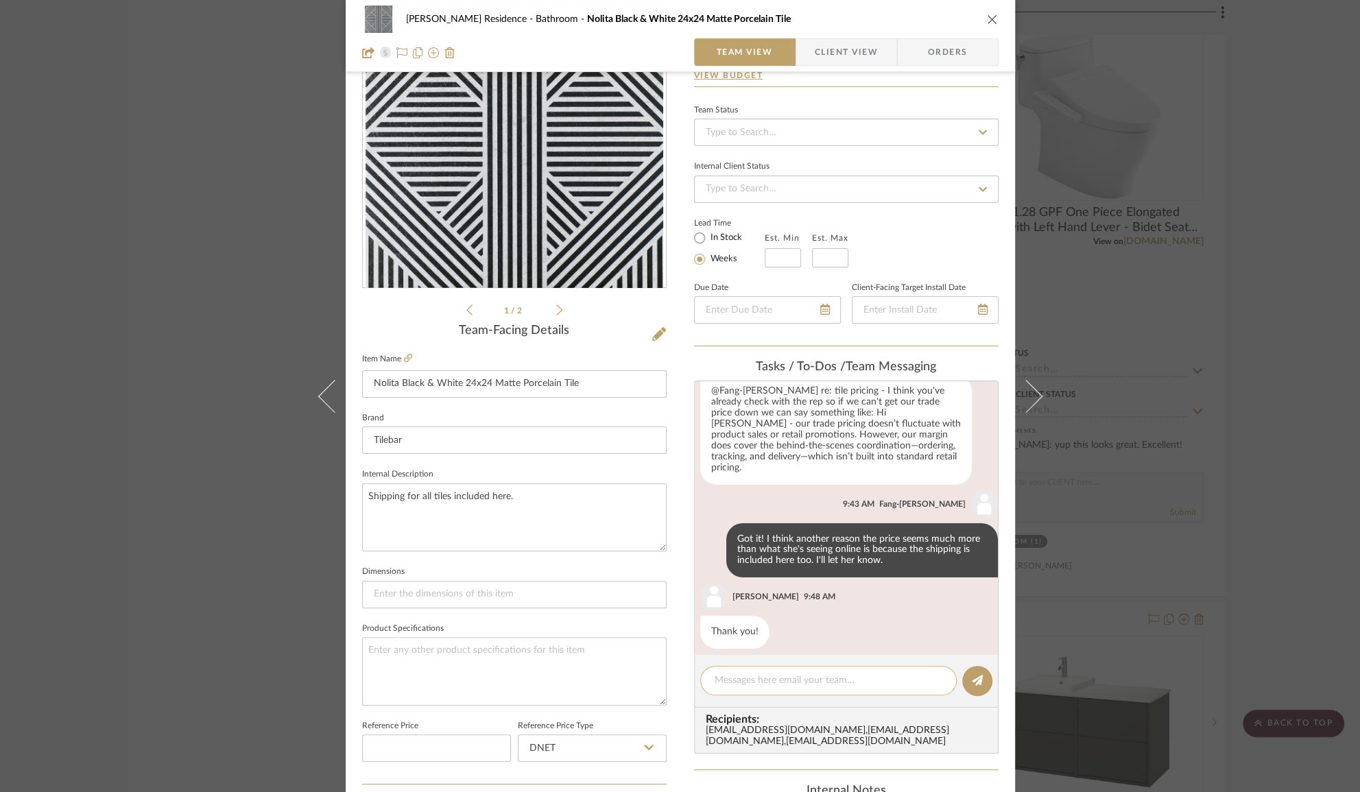
click at [747, 675] on textarea at bounding box center [829, 680] width 228 height 14
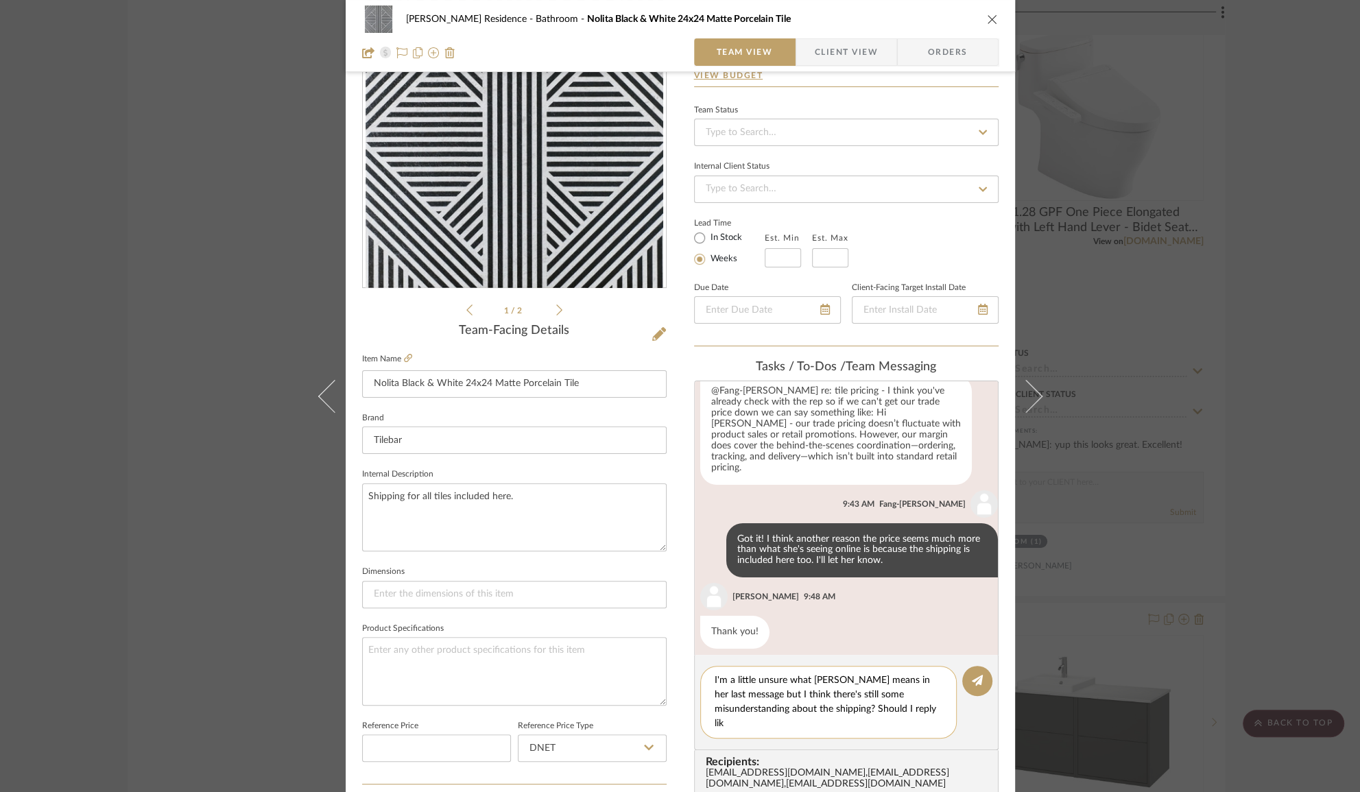
scroll to position [0, 0]
paste textarea "Hi Anne, the $350 is a flat shipping fee for the entire tile order (backsplash,…"
click at [729, 710] on textarea "I'm a little unsure what Anne means in her last message but I think there's sti…" at bounding box center [834, 702] width 238 height 58
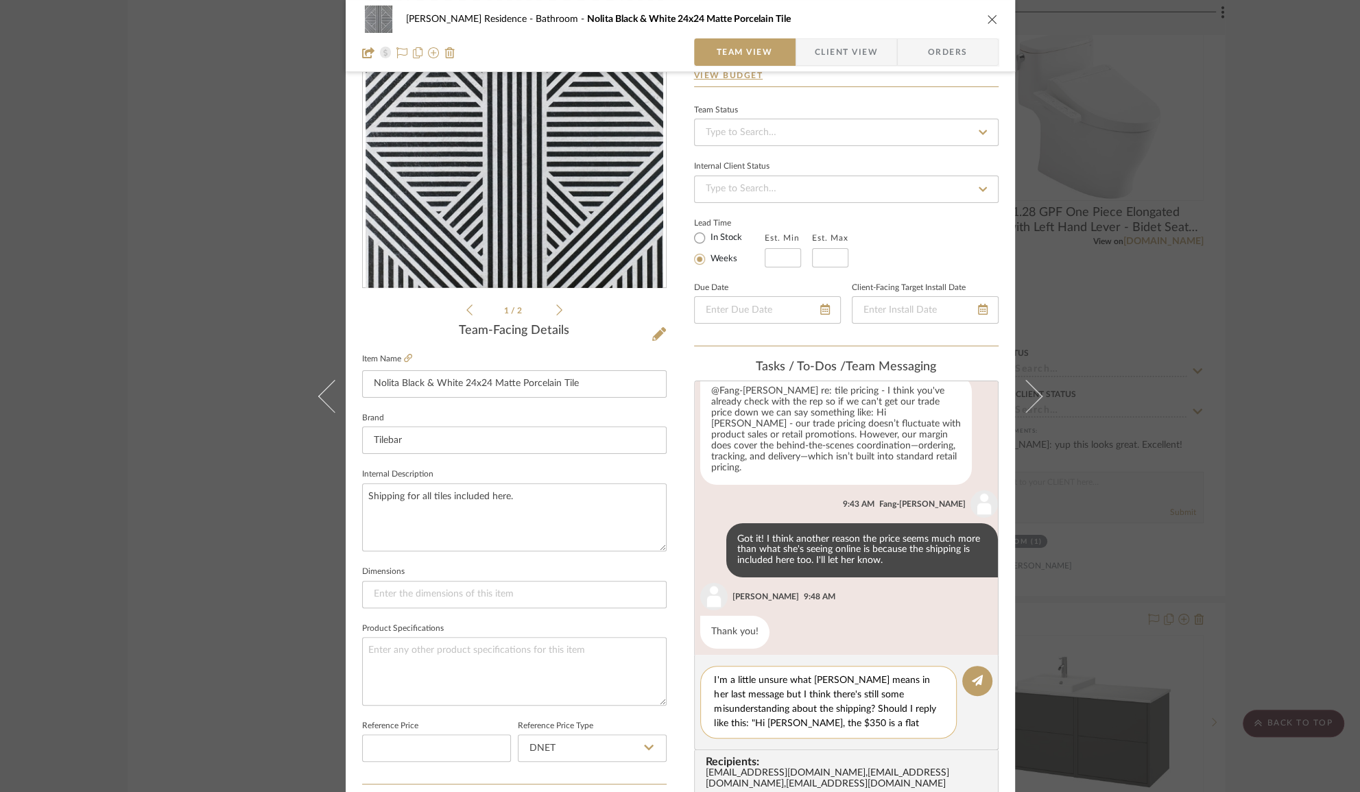
click at [883, 720] on textarea "I'm a little unsure what Anne means in her last message but I think there's sti…" at bounding box center [834, 702] width 238 height 58
click at [811, 673] on textarea "I'm a little unsure what Anne means in her last message but I think there's sti…" at bounding box center [834, 702] width 238 height 58
click at [764, 708] on textarea "I'm a little unsure what Anne means in her last message but I think there's sti…" at bounding box center [834, 702] width 238 height 58
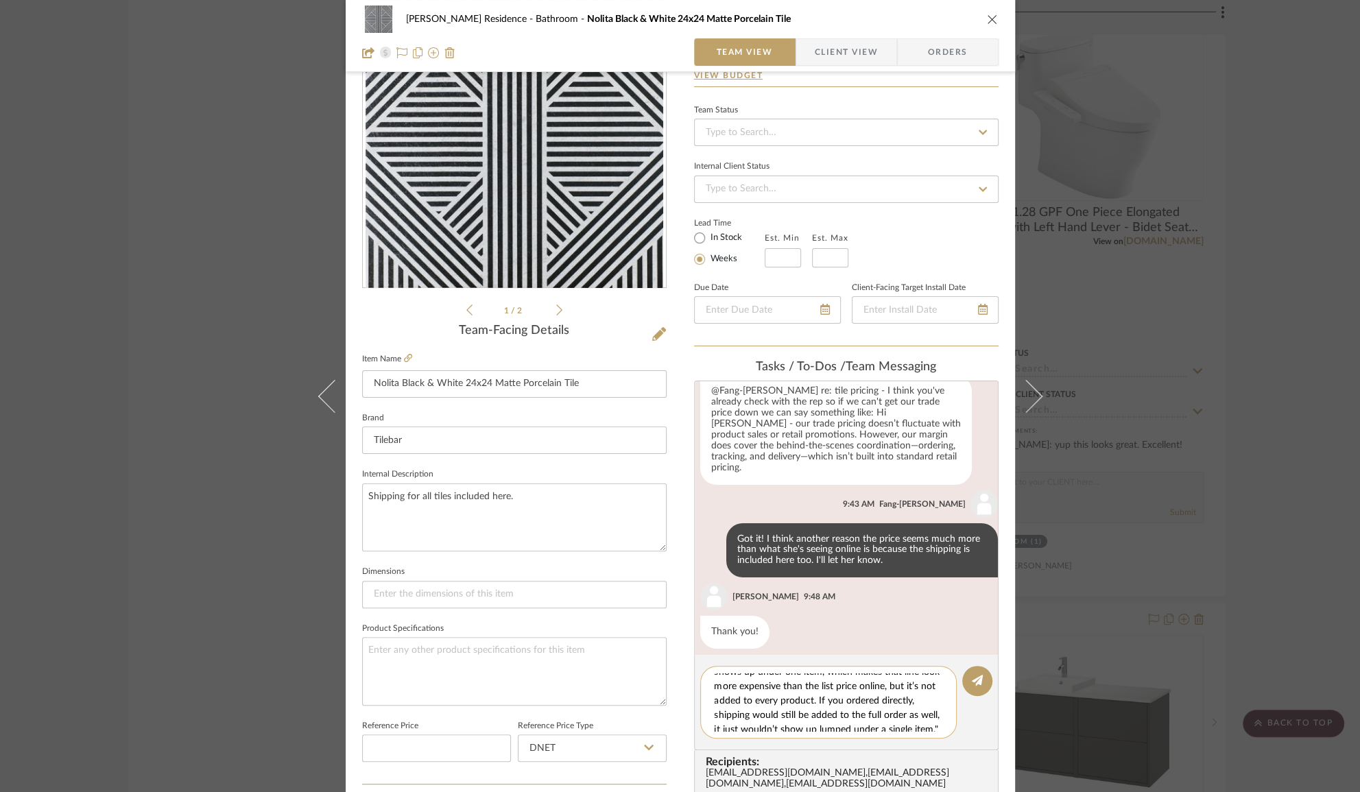
scroll to position [115, 0]
click at [806, 720] on textarea "I'm a little unsure what Anne means in her last message but I think there's sti…" at bounding box center [834, 702] width 238 height 58
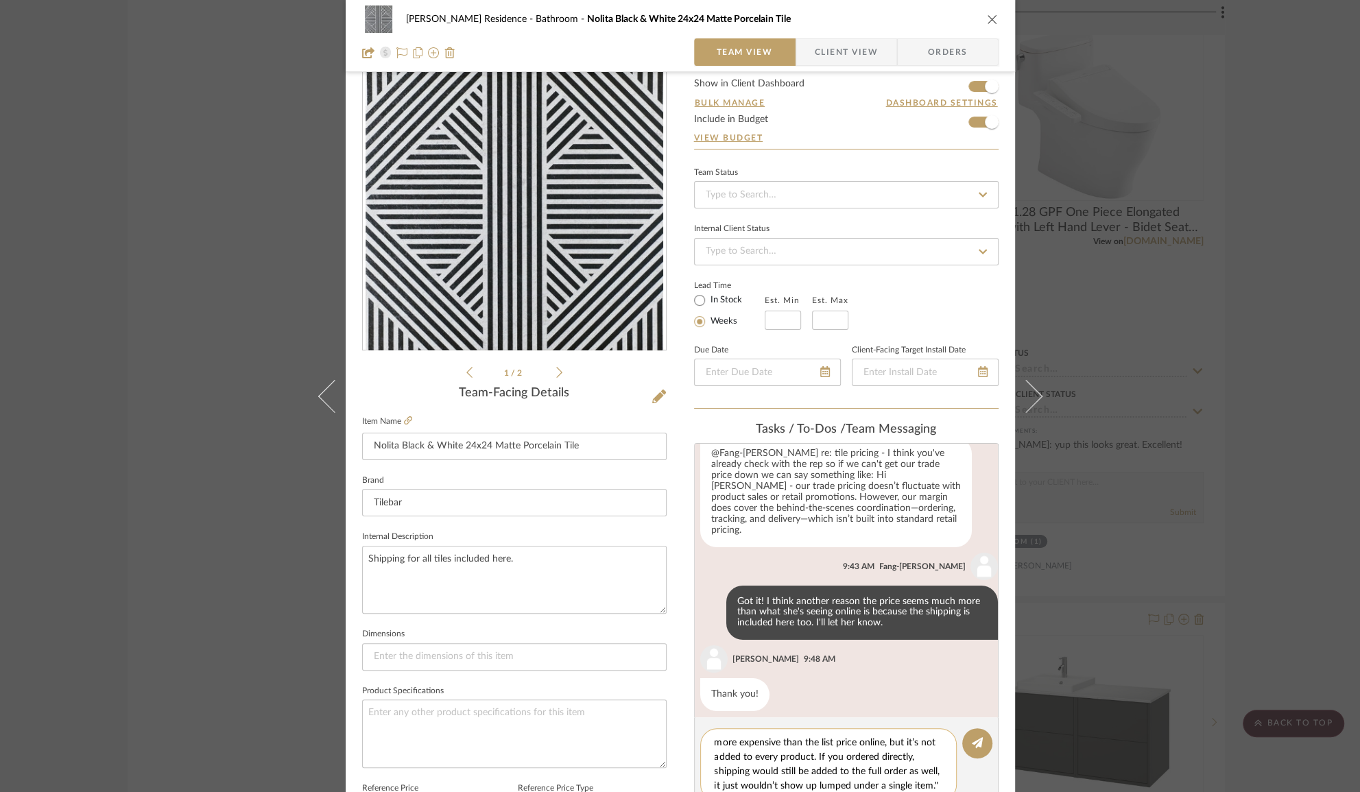
click at [813, 782] on textarea "I'm a little unsure what Anne means in her last message but I think there's sti…" at bounding box center [834, 765] width 238 height 58
type textarea "I'm a little unsure what Anne means in her last message but I think there's sti…"
click at [974, 747] on button at bounding box center [977, 743] width 30 height 30
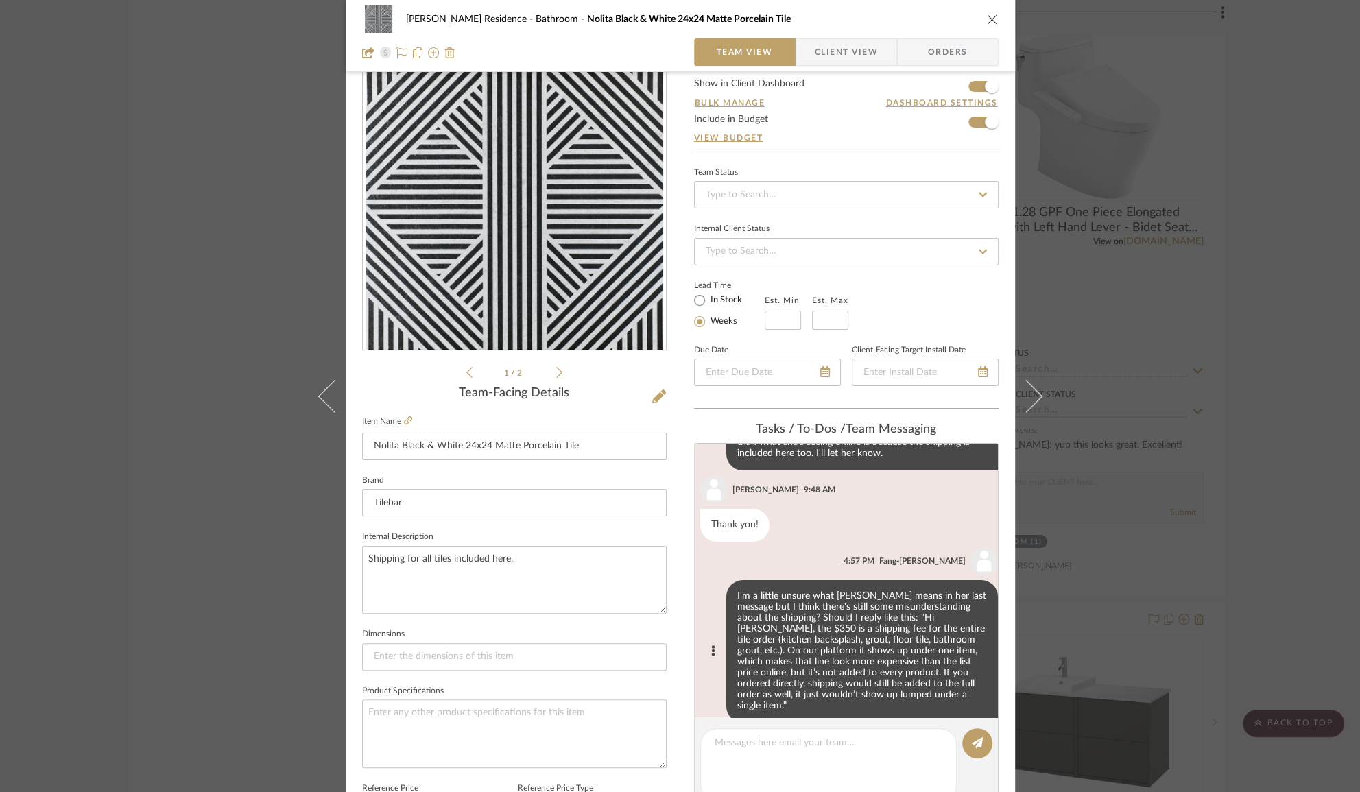
scroll to position [241, 0]
drag, startPoint x: 756, startPoint y: 595, endPoint x: 920, endPoint y: 592, distance: 163.2
click at [920, 592] on div "I'm a little unsure what Anne means in her last message but I think there's sti…" at bounding box center [862, 650] width 272 height 142
drag, startPoint x: 764, startPoint y: 603, endPoint x: 921, endPoint y: 606, distance: 157.1
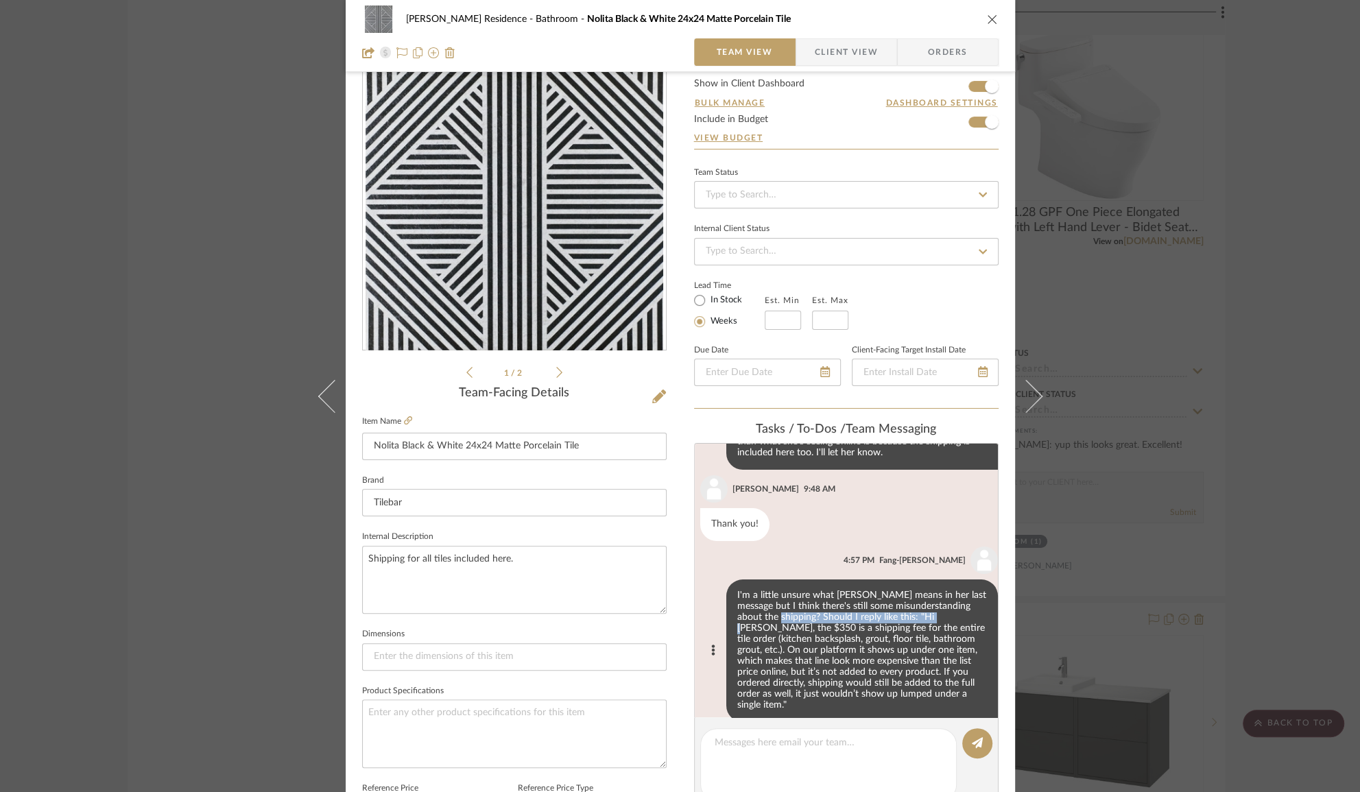
click at [921, 606] on div "I'm a little unsure what Anne means in her last message but I think there's sti…" at bounding box center [862, 650] width 272 height 142
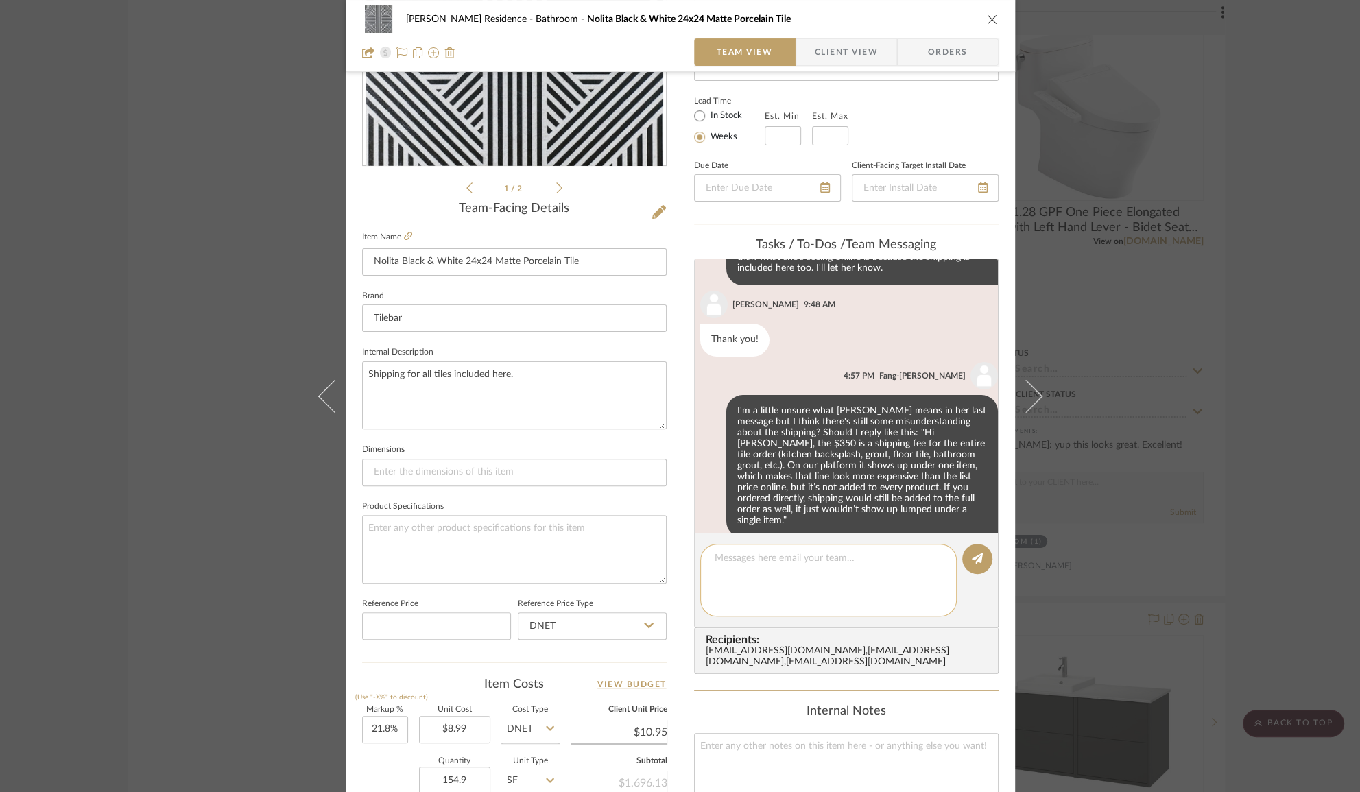
scroll to position [229, 0]
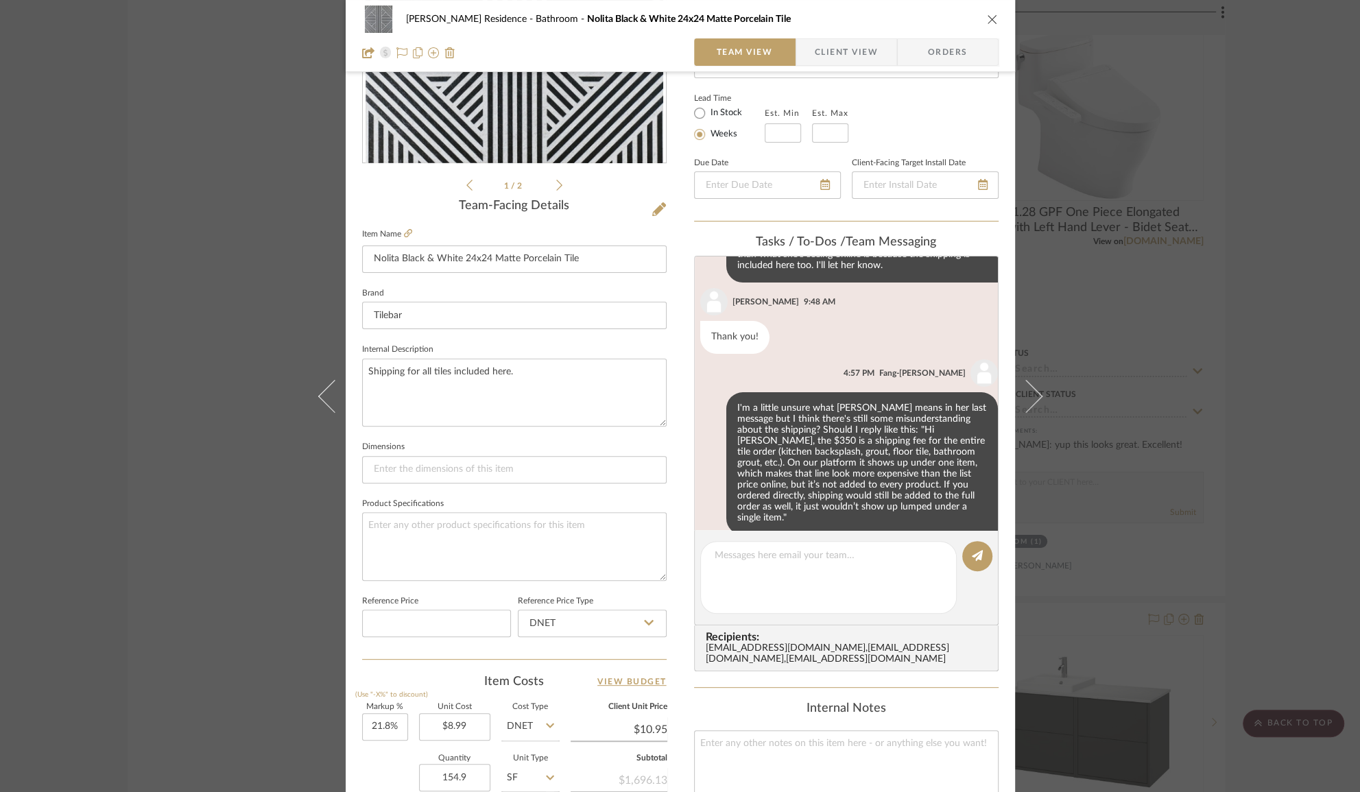
click at [235, 378] on div "Kauffman Residence Bathroom Nolita Black & White 24x24 Matte Porcelain Tile Tea…" at bounding box center [680, 396] width 1360 height 792
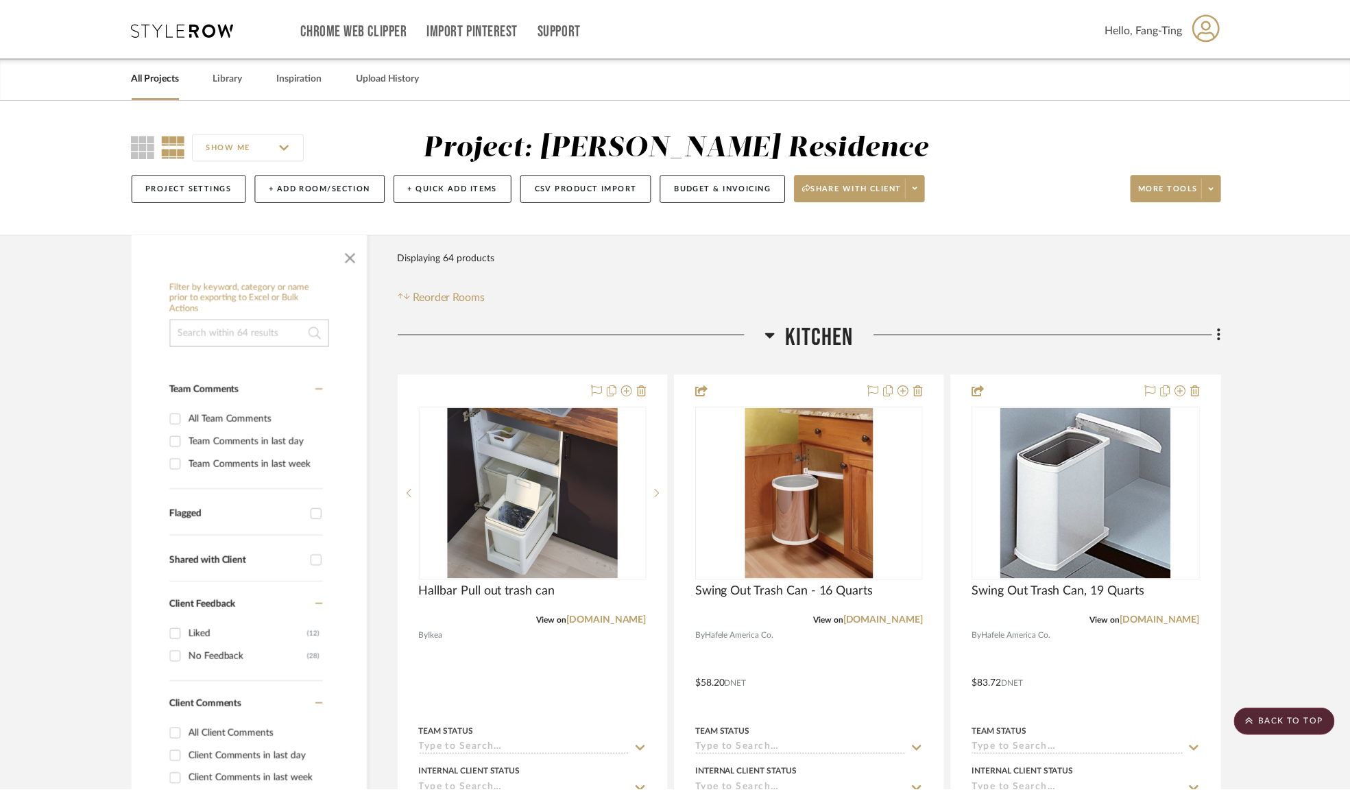
scroll to position [4152, 0]
